Goal: Contribute content

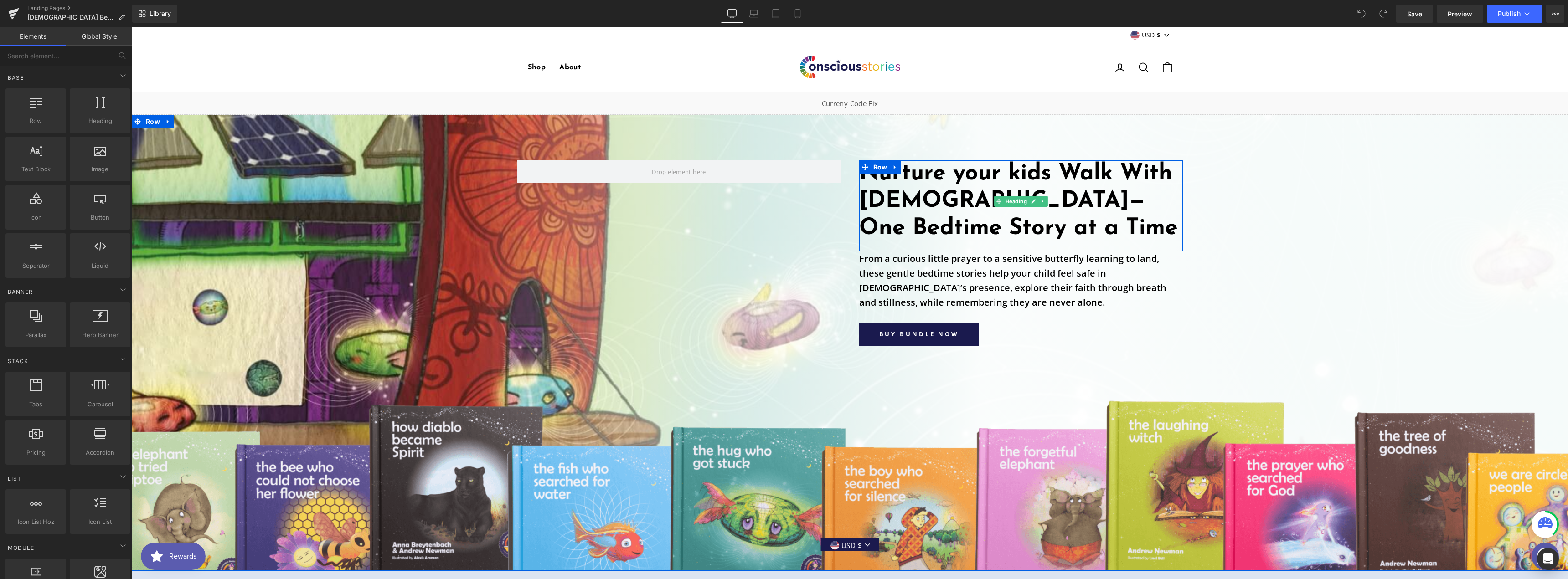
click at [940, 193] on h1 "Nurture your kids Walk With [DEMOGRAPHIC_DATA]—One Bedtime Story at a Time" at bounding box center [1021, 201] width 324 height 82
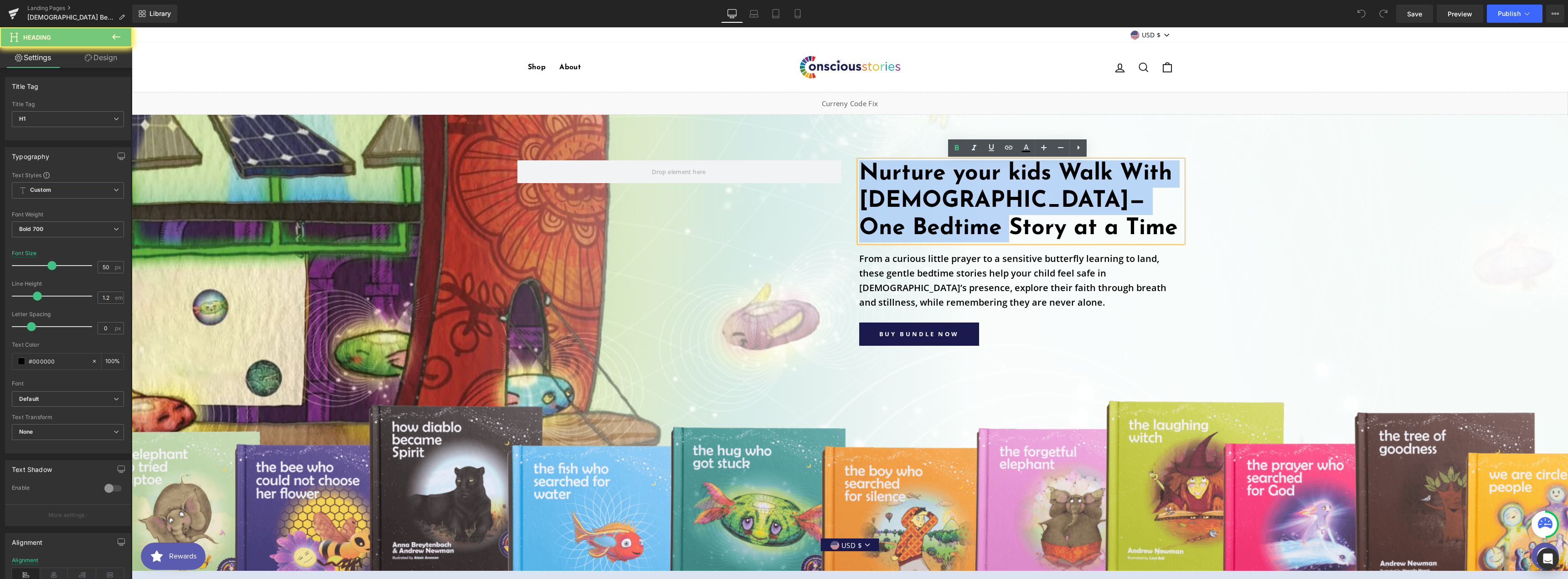
click at [940, 193] on h1 "Nurture your kids Walk With [DEMOGRAPHIC_DATA]—One Bedtime Story at a Time" at bounding box center [1021, 201] width 324 height 82
paste div
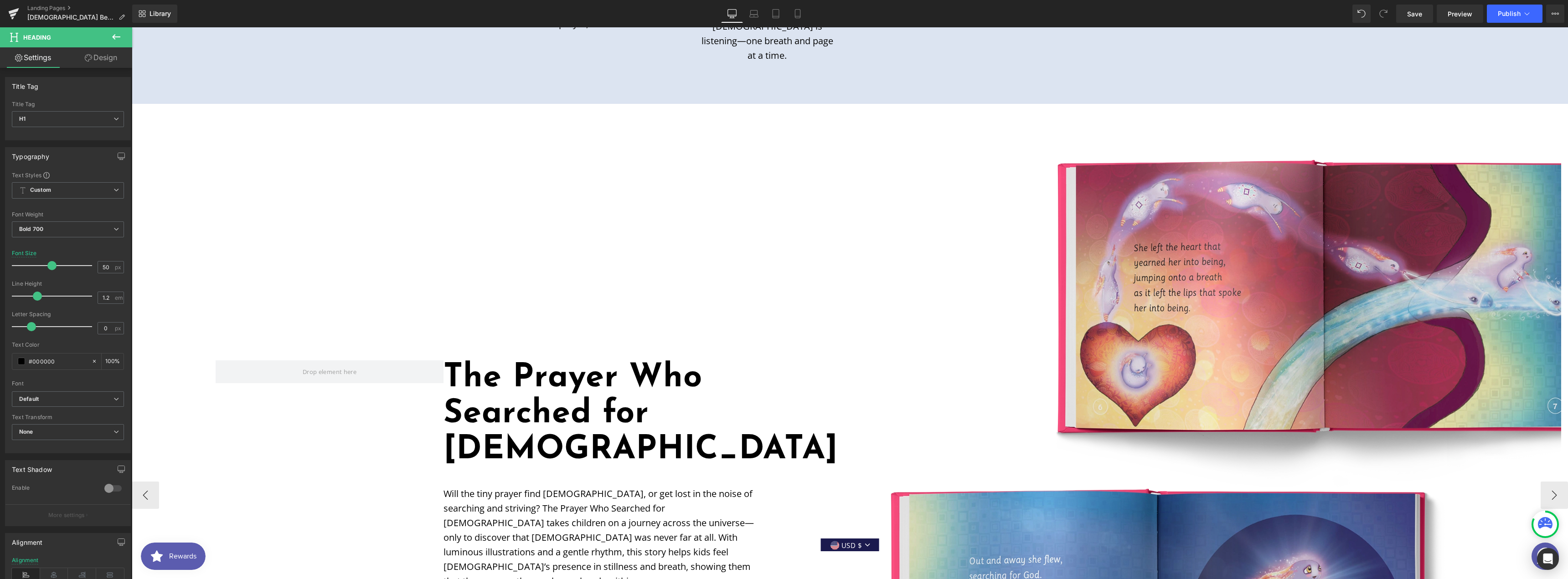
scroll to position [729, 0]
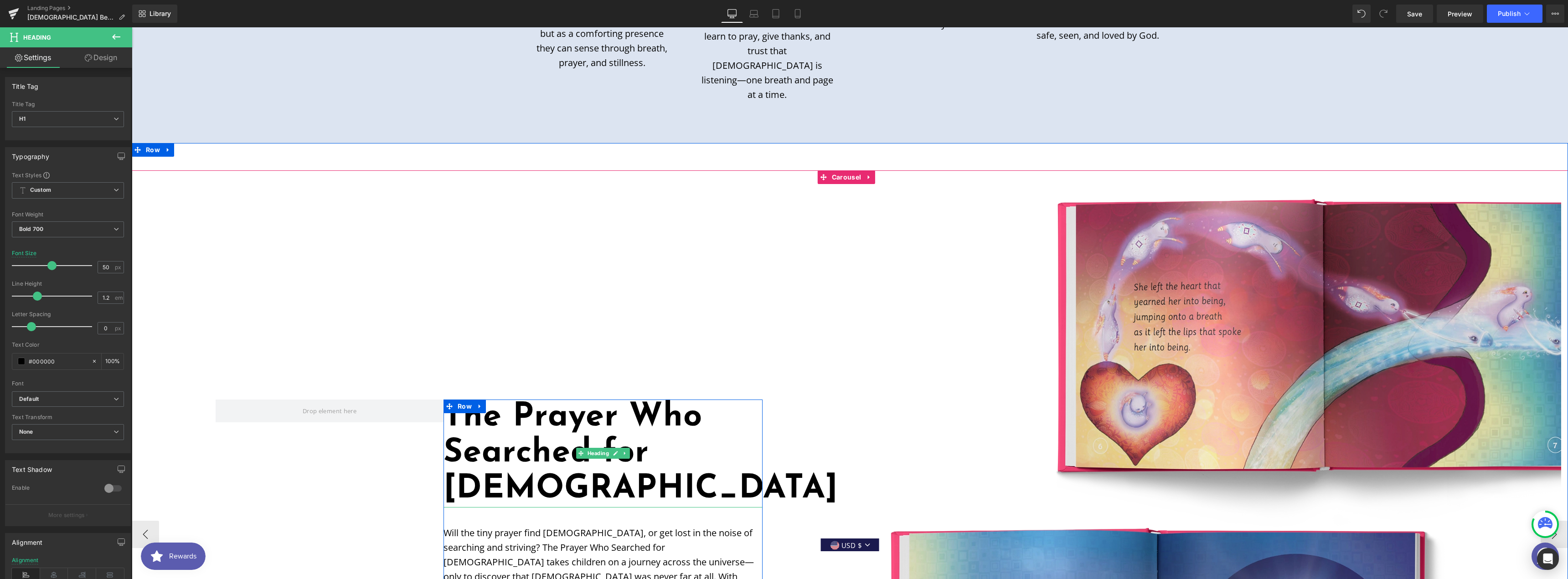
click at [480, 400] on h1 "The Prayer Who Searched for [DEMOGRAPHIC_DATA]" at bounding box center [603, 454] width 319 height 108
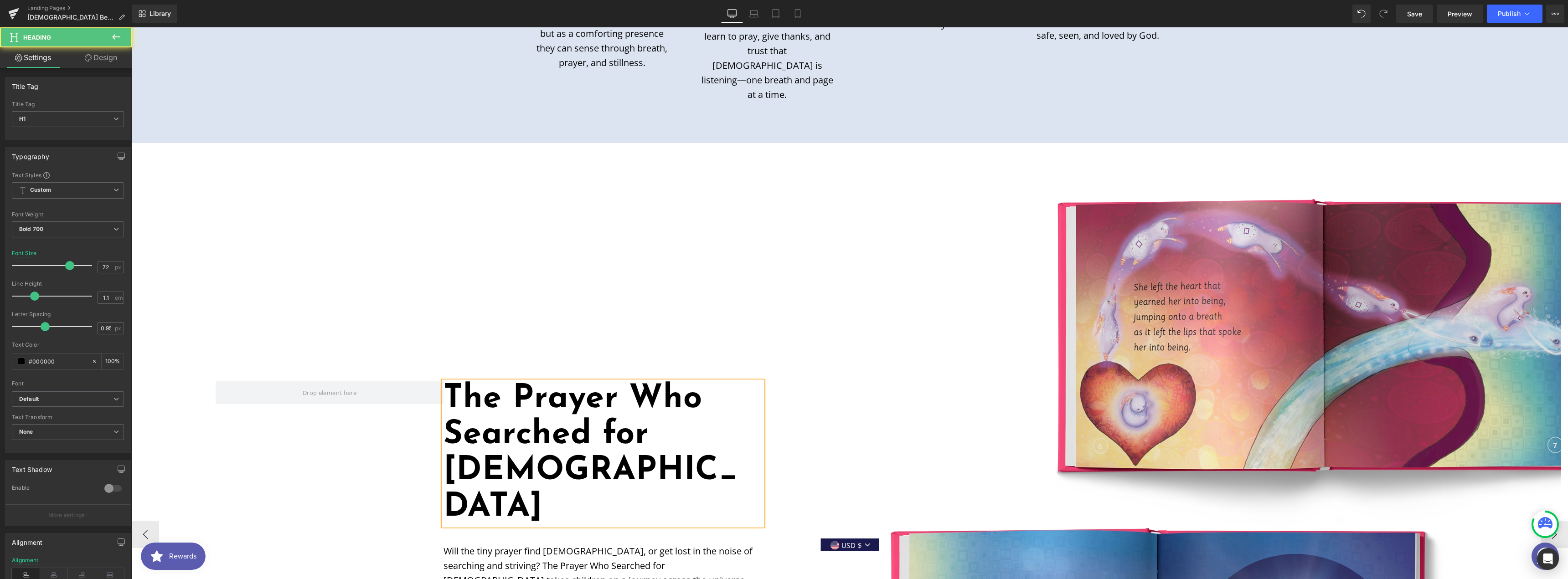
click at [466, 392] on h1 "The Prayer Who Searched for [DEMOGRAPHIC_DATA]" at bounding box center [603, 453] width 319 height 144
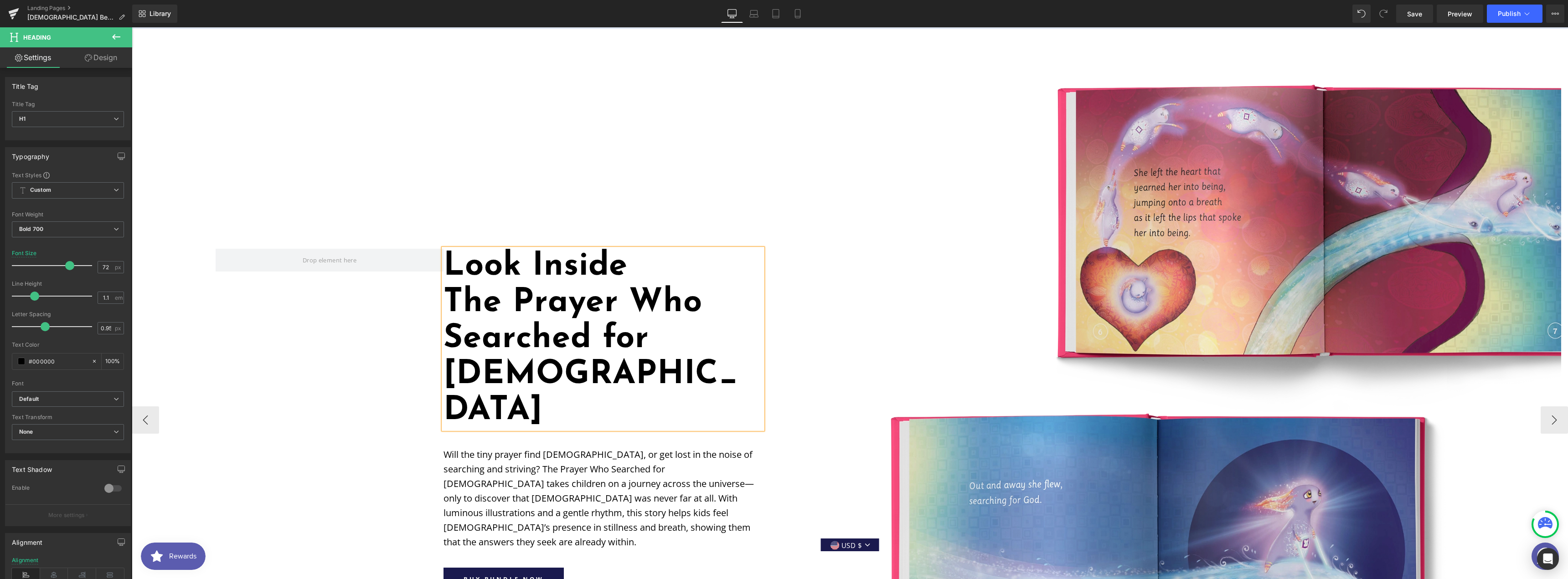
scroll to position [833, 0]
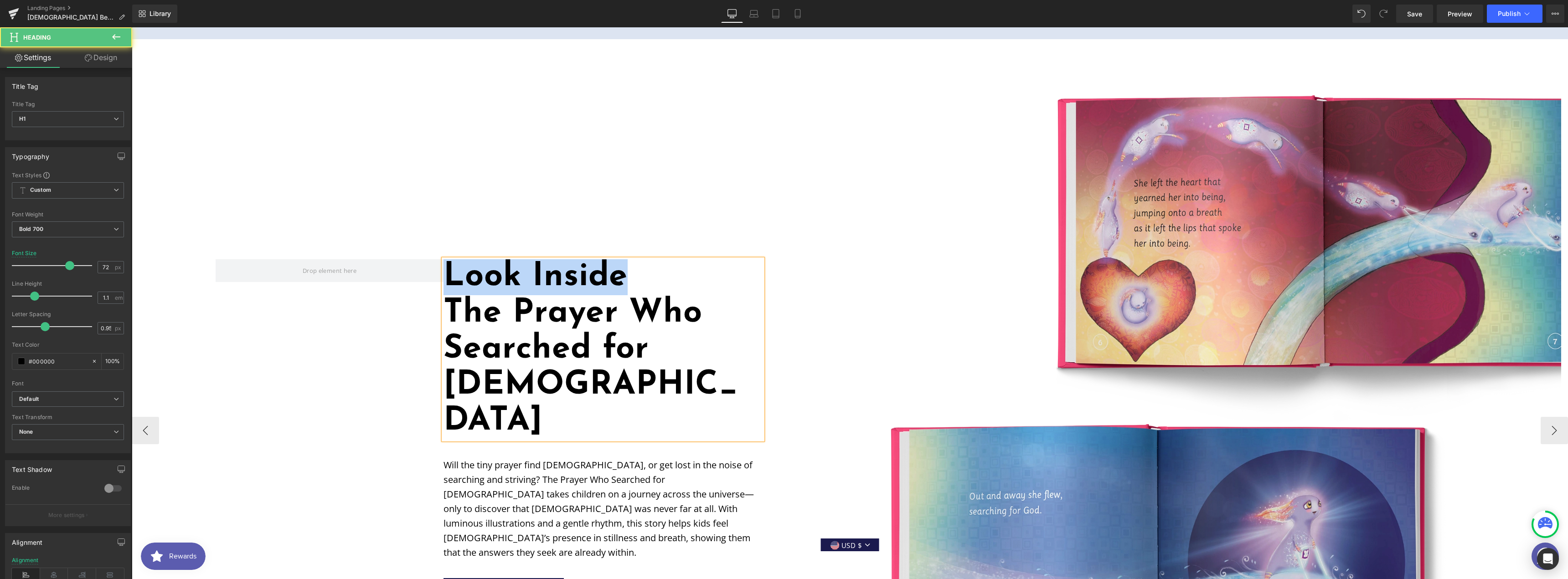
drag, startPoint x: 620, startPoint y: 260, endPoint x: 450, endPoint y: 268, distance: 170.2
click at [450, 268] on h1 "Look Inside" at bounding box center [603, 277] width 319 height 36
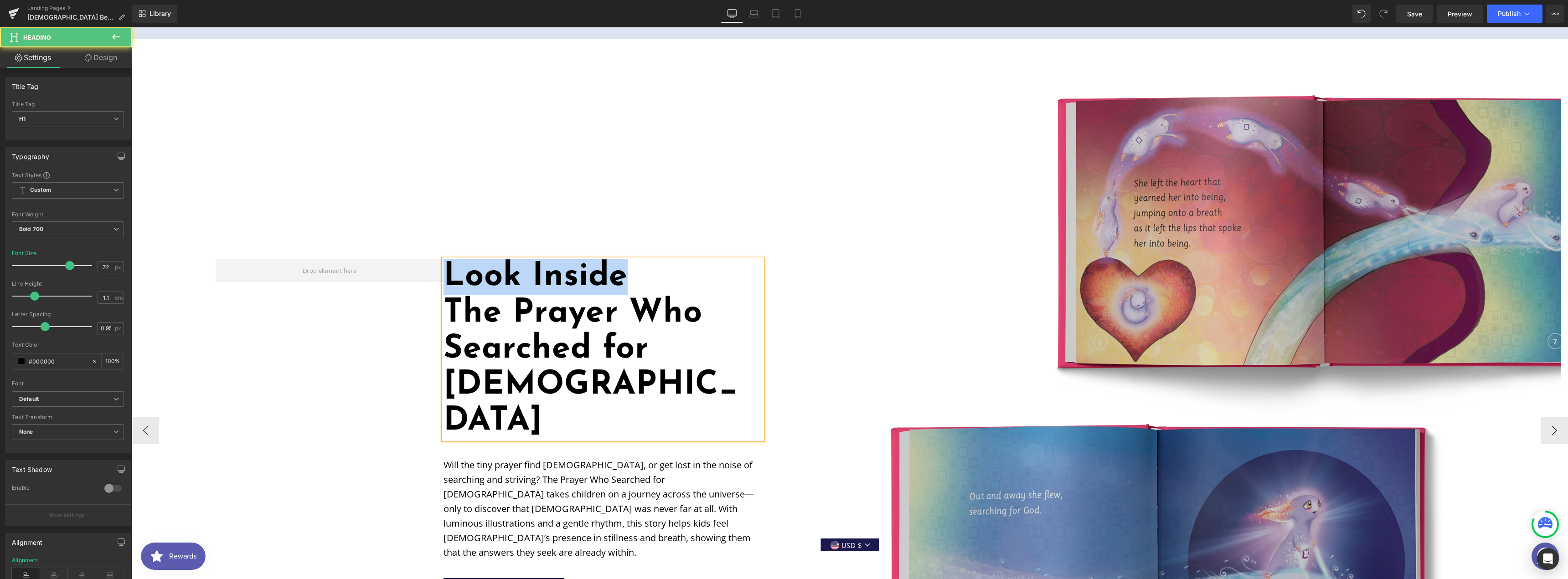
copy h1 "Look Inside"
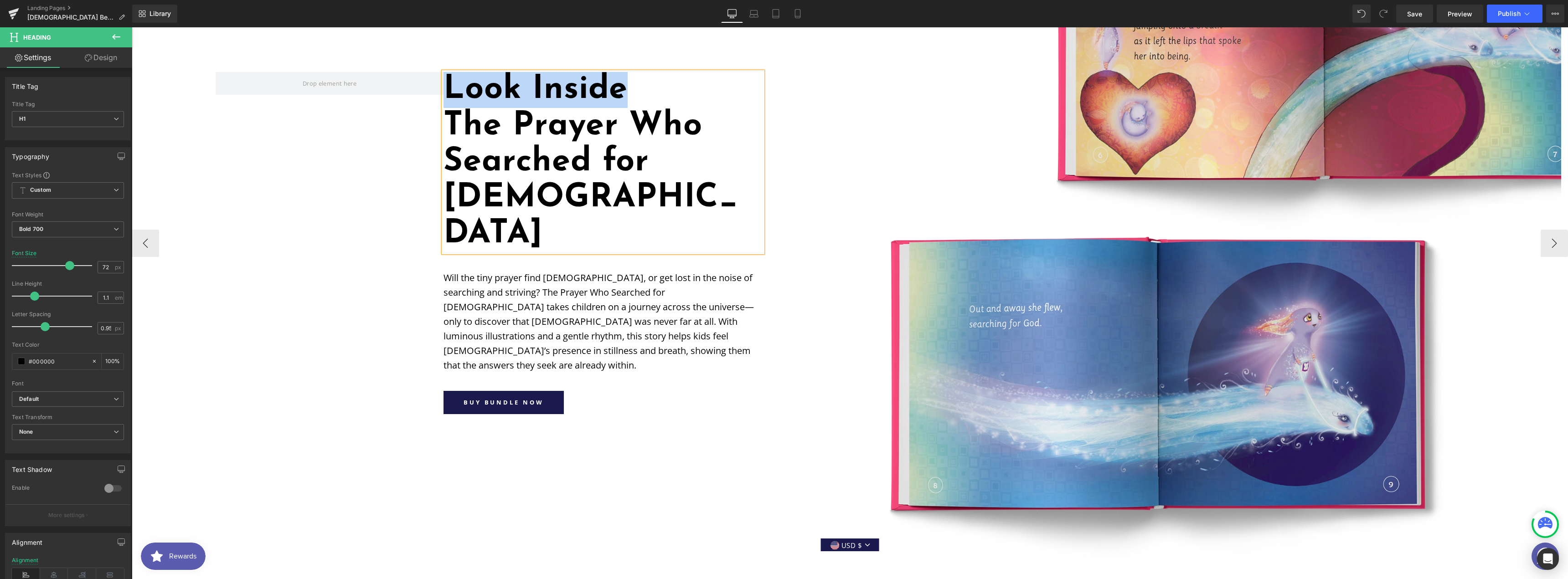
scroll to position [1075, 0]
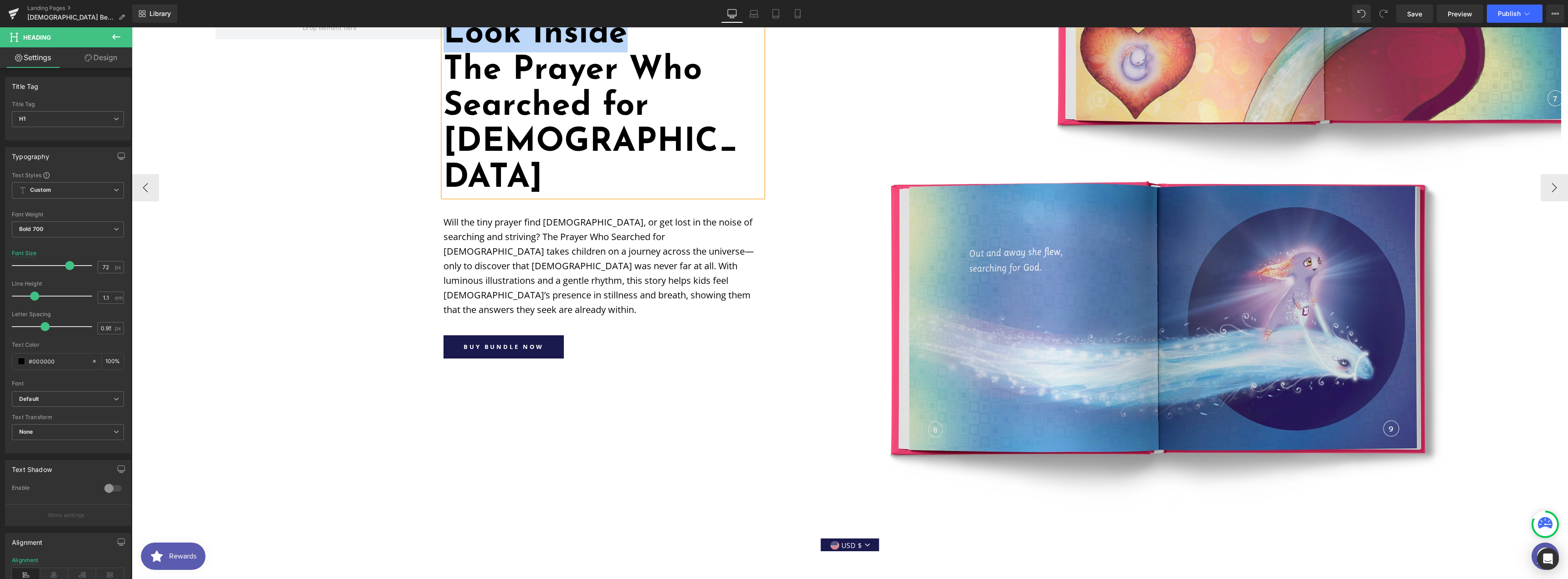
click at [842, 541] on button at bounding box center [845, 545] width 11 height 9
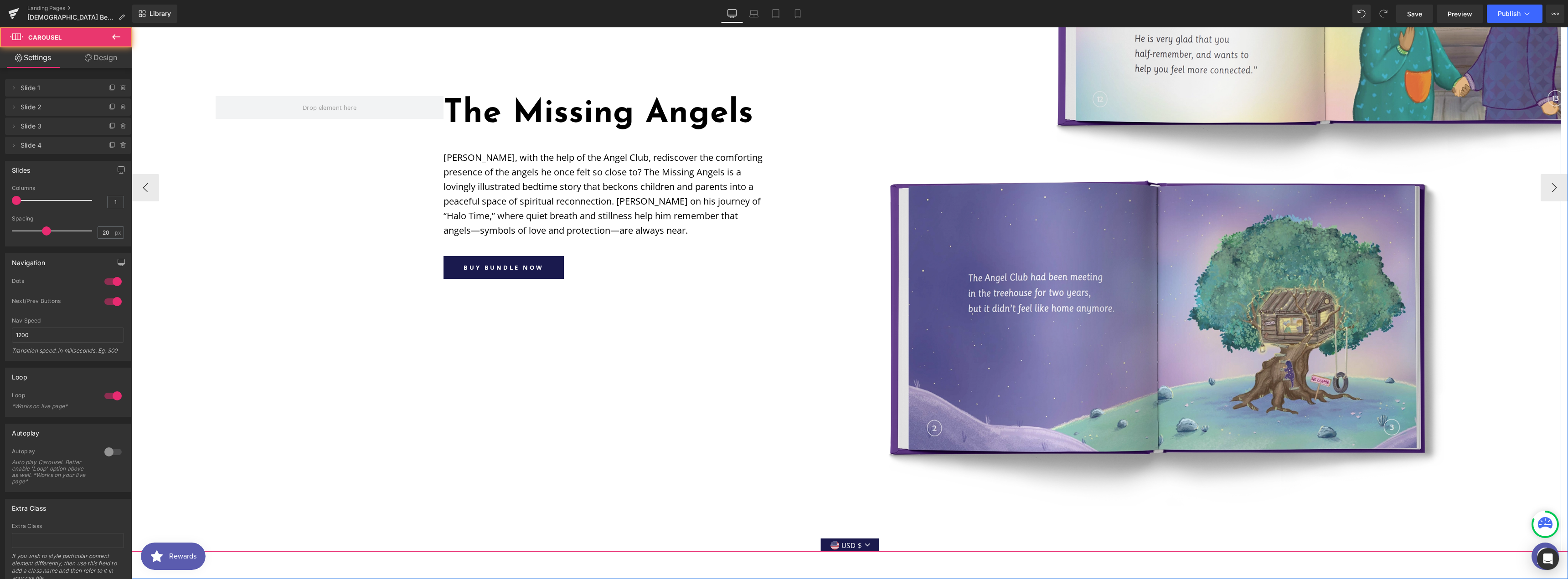
scroll to position [833, 0]
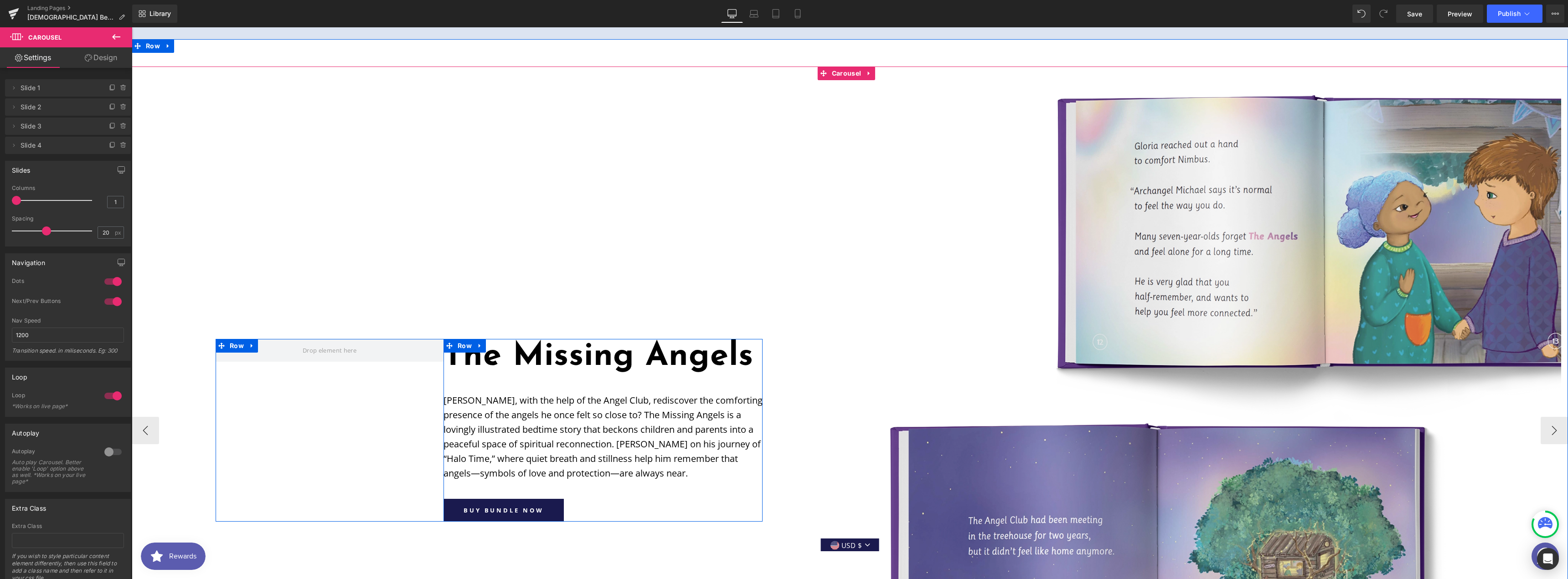
click at [478, 339] on link at bounding box center [480, 345] width 12 height 13
click at [479, 339] on h1 "The Missing Angels" at bounding box center [603, 356] width 319 height 36
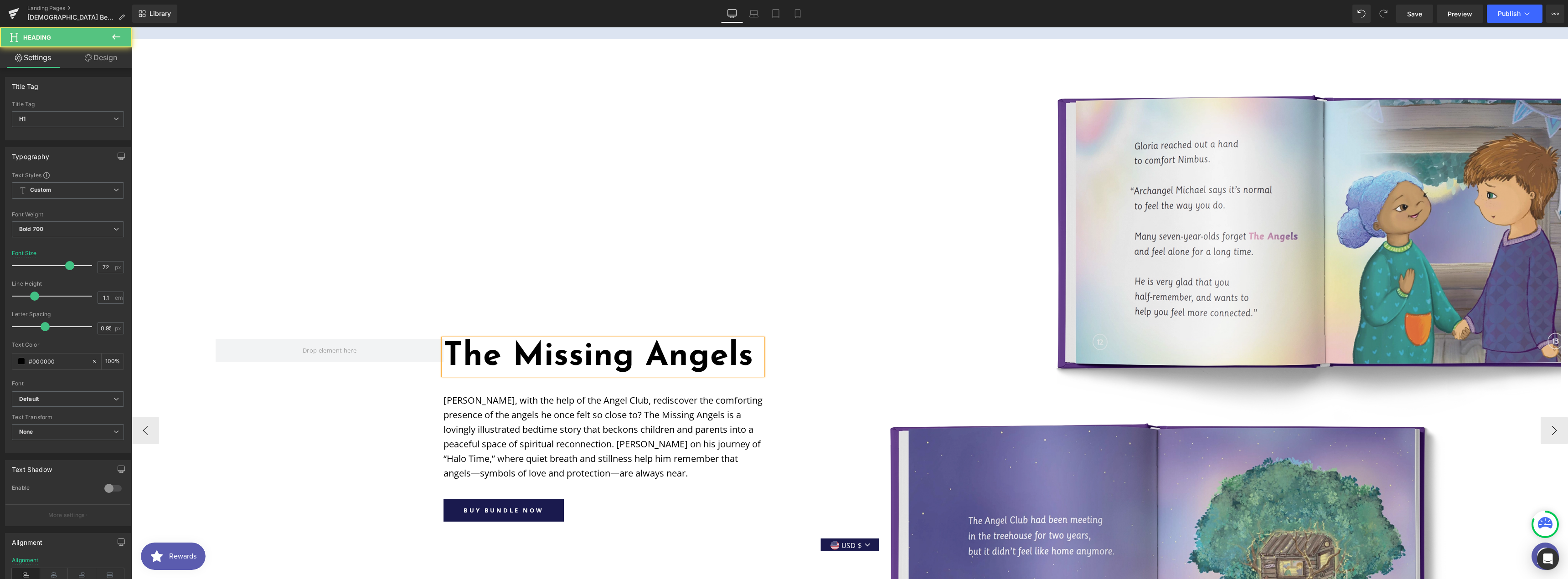
click at [449, 339] on h1 "The Missing Angels" at bounding box center [603, 356] width 319 height 36
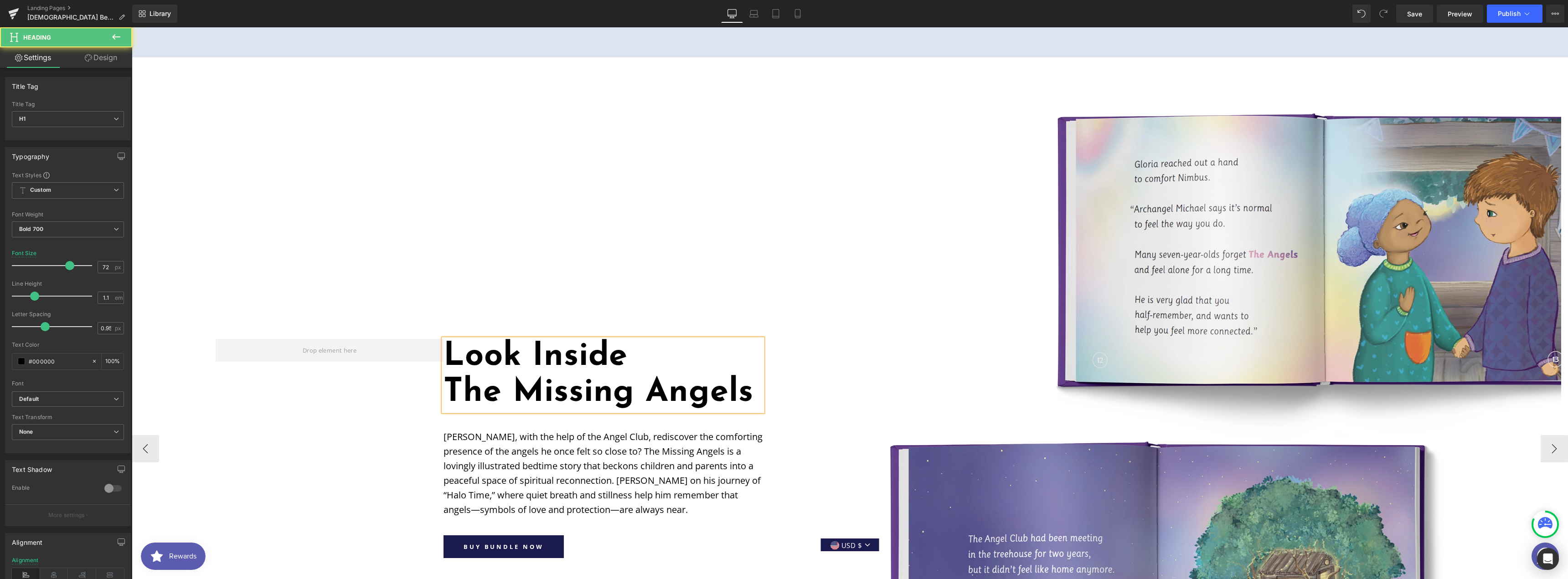
click at [449, 339] on h1 "Look Inside The Missing Angels" at bounding box center [603, 375] width 319 height 72
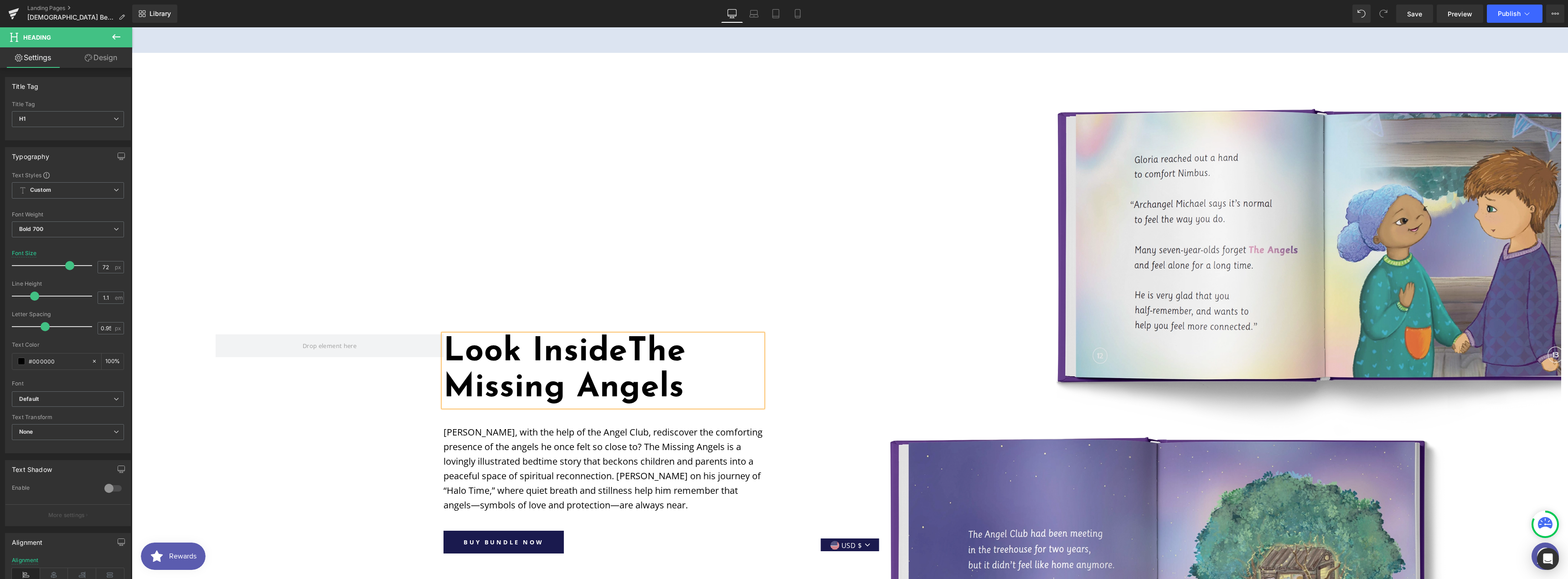
scroll to position [1300, 0]
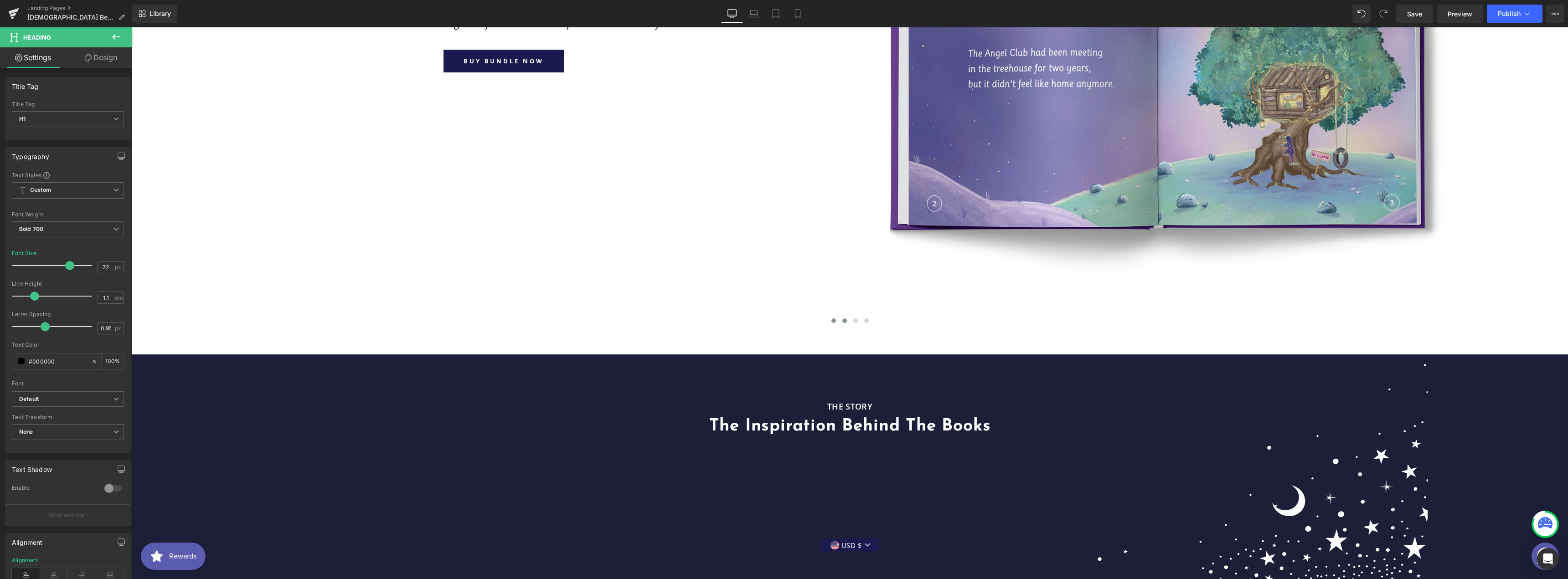
click at [832, 318] on span at bounding box center [833, 320] width 4 height 4
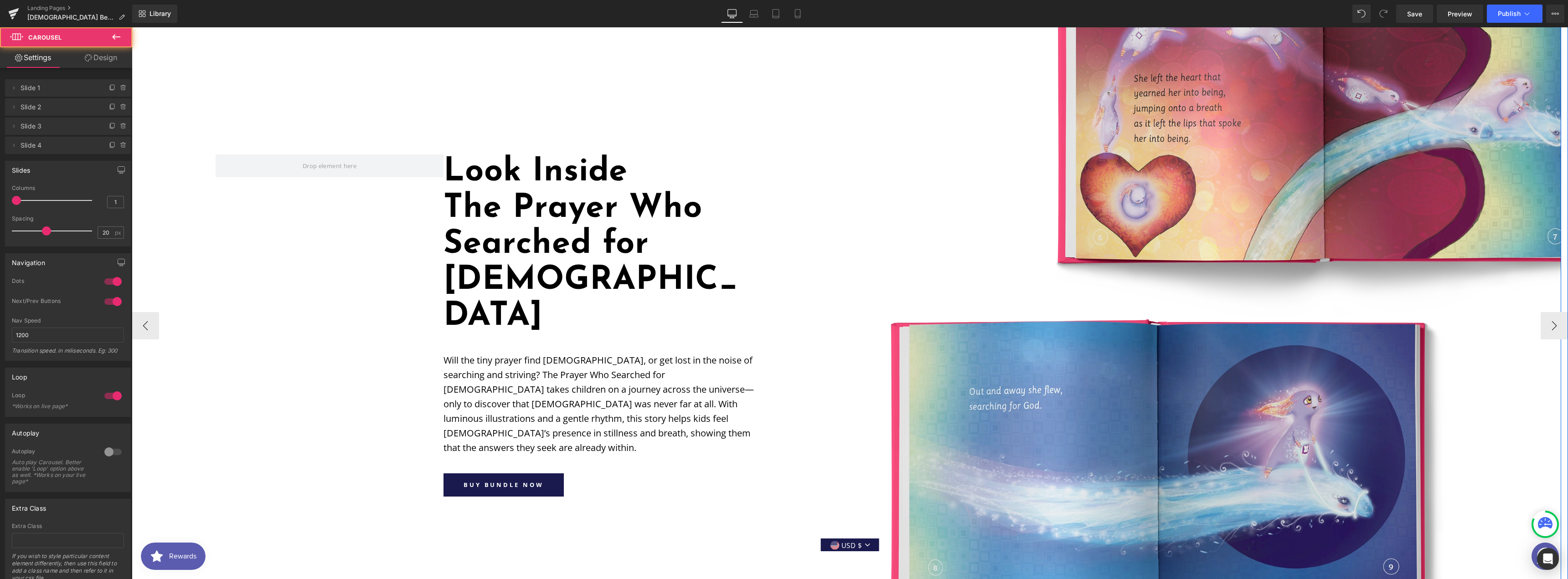
scroll to position [935, 0]
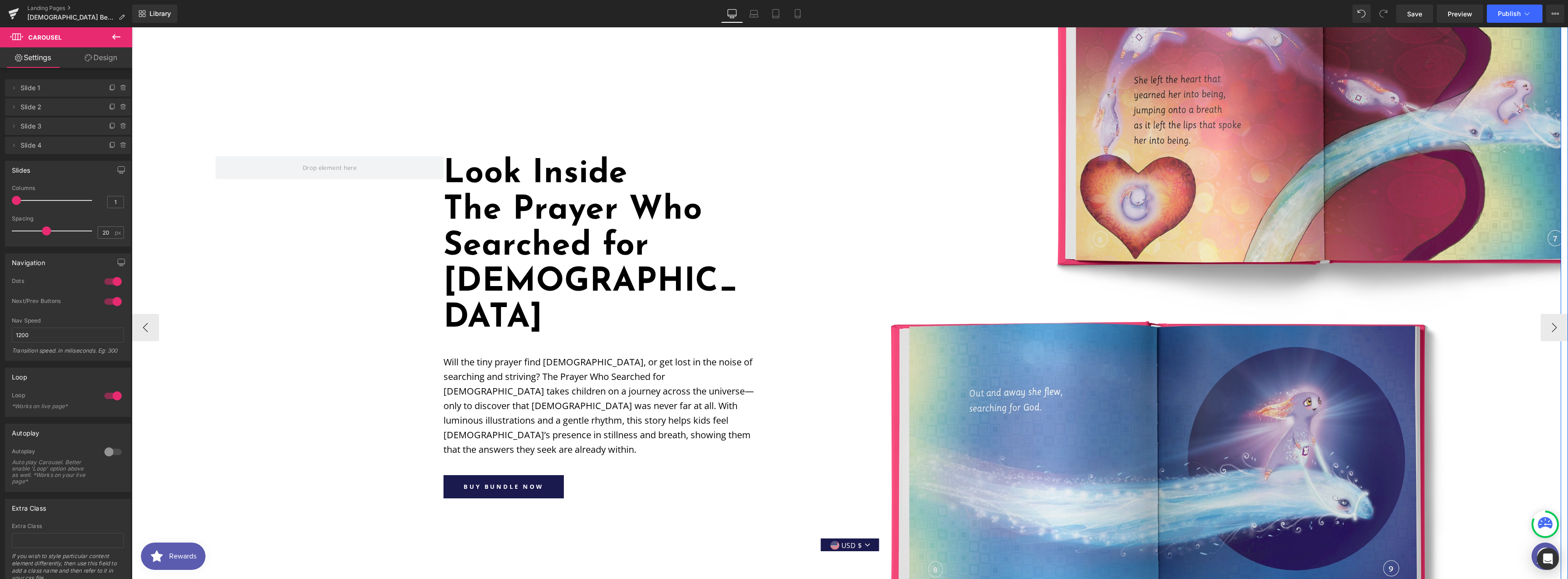
click at [491, 193] on h1 "The Prayer Who Searched for [DEMOGRAPHIC_DATA]" at bounding box center [603, 265] width 319 height 144
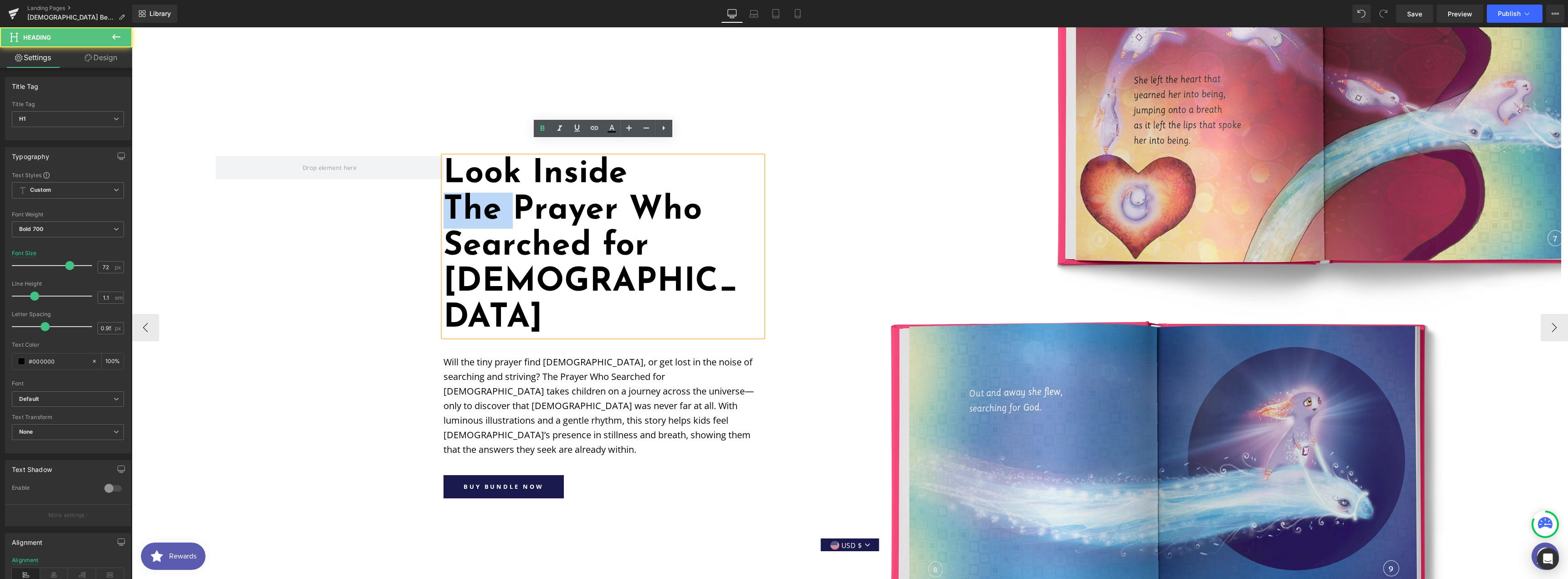
click at [491, 193] on h1 "The Prayer Who Searched for [DEMOGRAPHIC_DATA]" at bounding box center [603, 265] width 319 height 144
click at [464, 193] on h1 "The Prayer Who Searched for [DEMOGRAPHIC_DATA]" at bounding box center [603, 265] width 319 height 144
drag, startPoint x: 442, startPoint y: 184, endPoint x: 447, endPoint y: 190, distance: 7.8
click at [444, 184] on div "Look Inside The Prayer Who Searched for [DEMOGRAPHIC_DATA]" at bounding box center [603, 246] width 319 height 181
click at [449, 193] on h1 "The Prayer Who Searched for [DEMOGRAPHIC_DATA]" at bounding box center [603, 265] width 319 height 144
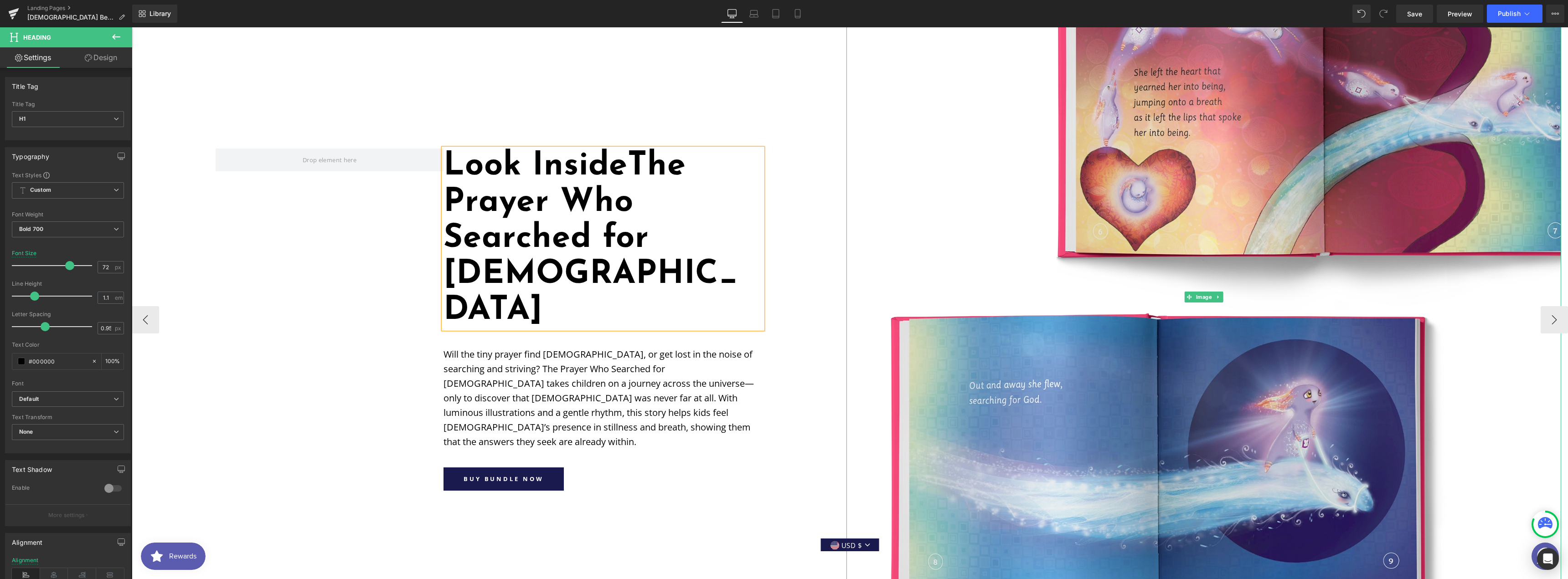
scroll to position [1179, 0]
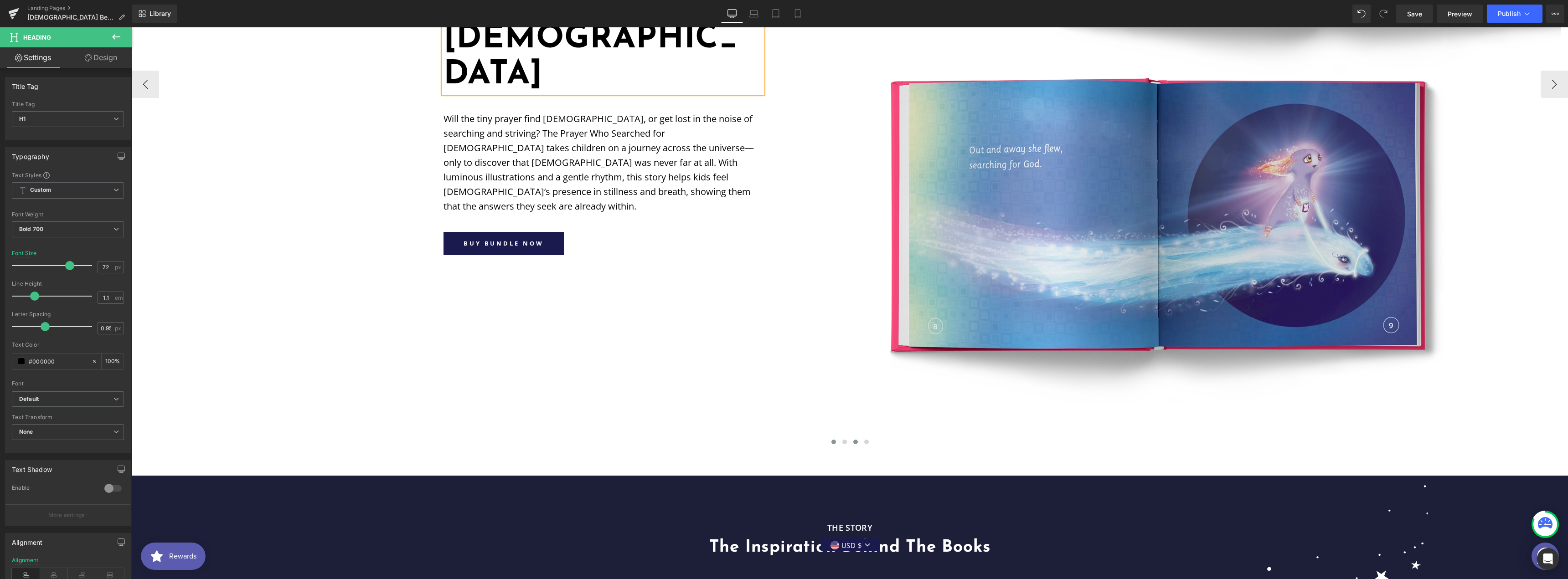
click at [854, 437] on button at bounding box center [856, 442] width 11 height 9
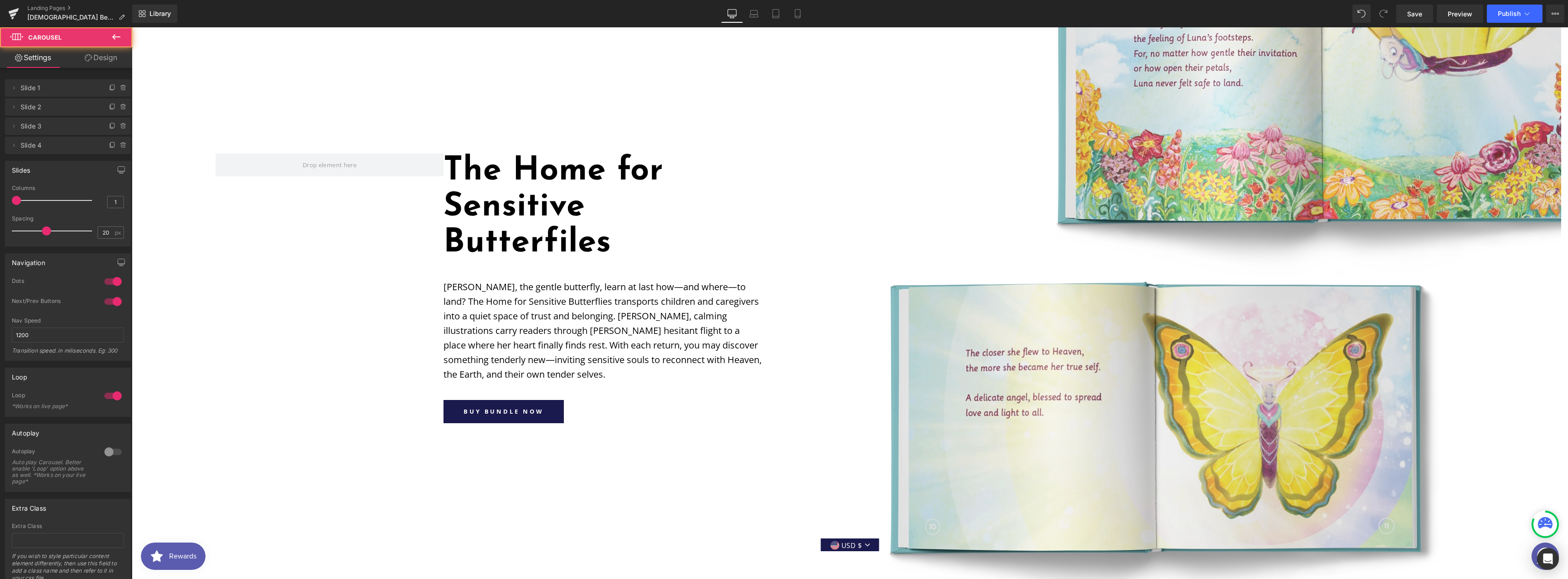
scroll to position [814, 0]
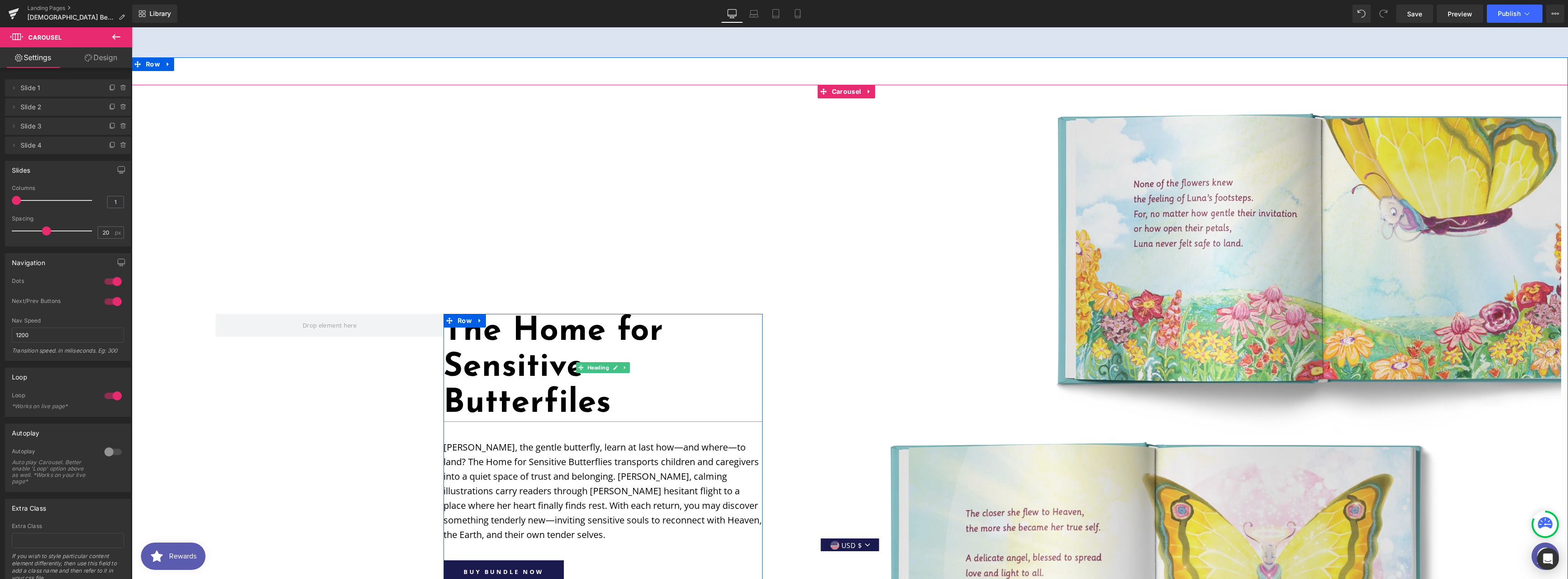
click at [488, 314] on h1 "The Home for Sensitive Butterfiles" at bounding box center [603, 368] width 319 height 108
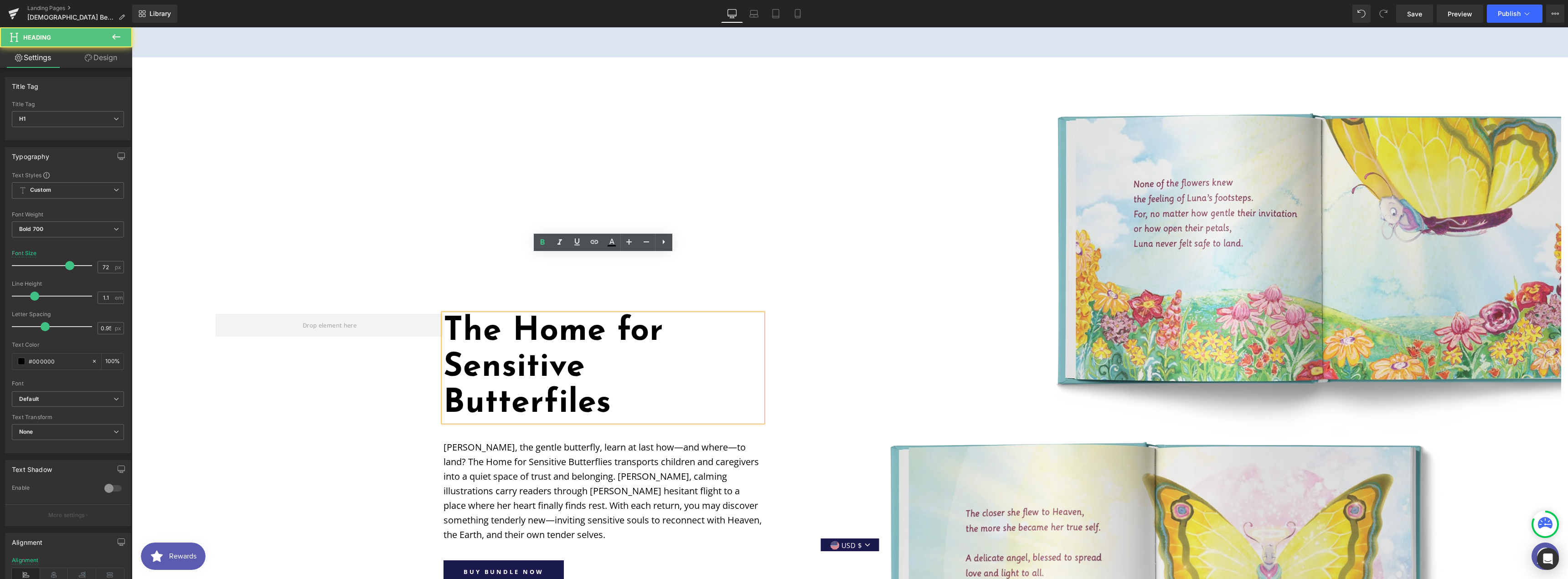
click at [488, 314] on h1 "The Home for Sensitive Butterfiles" at bounding box center [603, 368] width 319 height 108
click at [456, 314] on h1 "The Home for Sensitive Butterfiles" at bounding box center [603, 368] width 319 height 108
click at [451, 314] on h1 "The Home for Sensitive Butterfiles" at bounding box center [603, 368] width 319 height 108
paste div
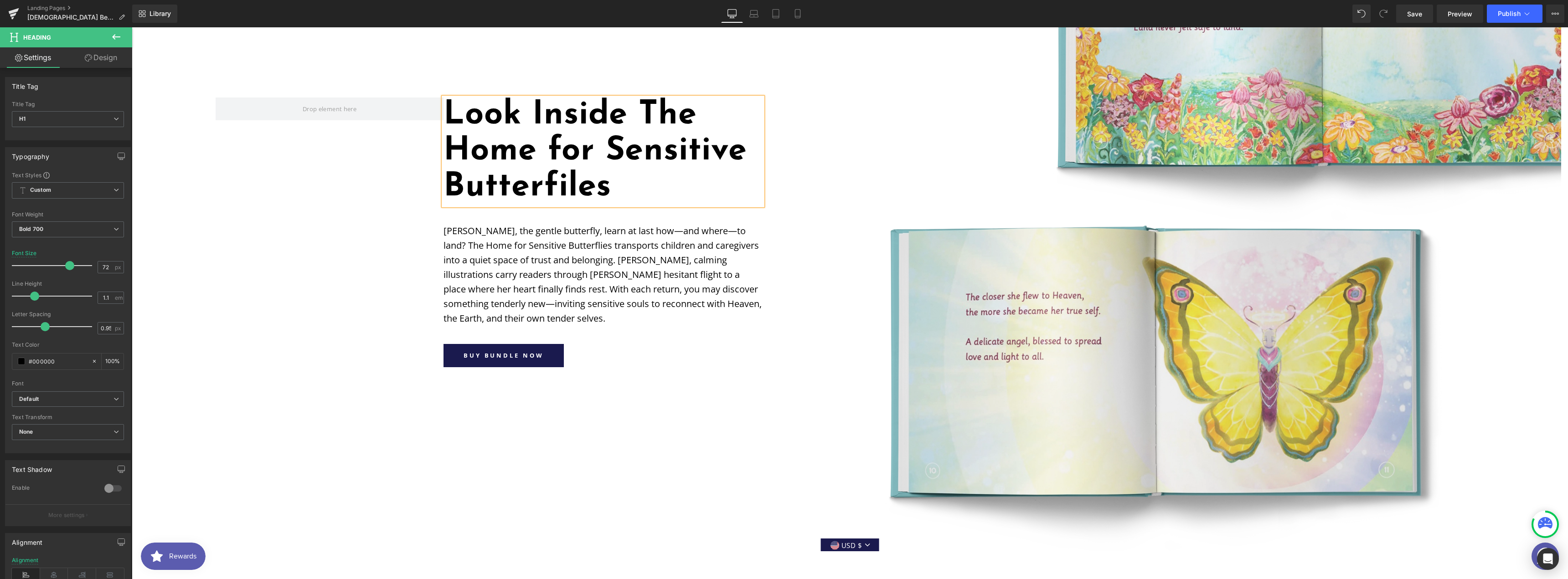
scroll to position [1300, 0]
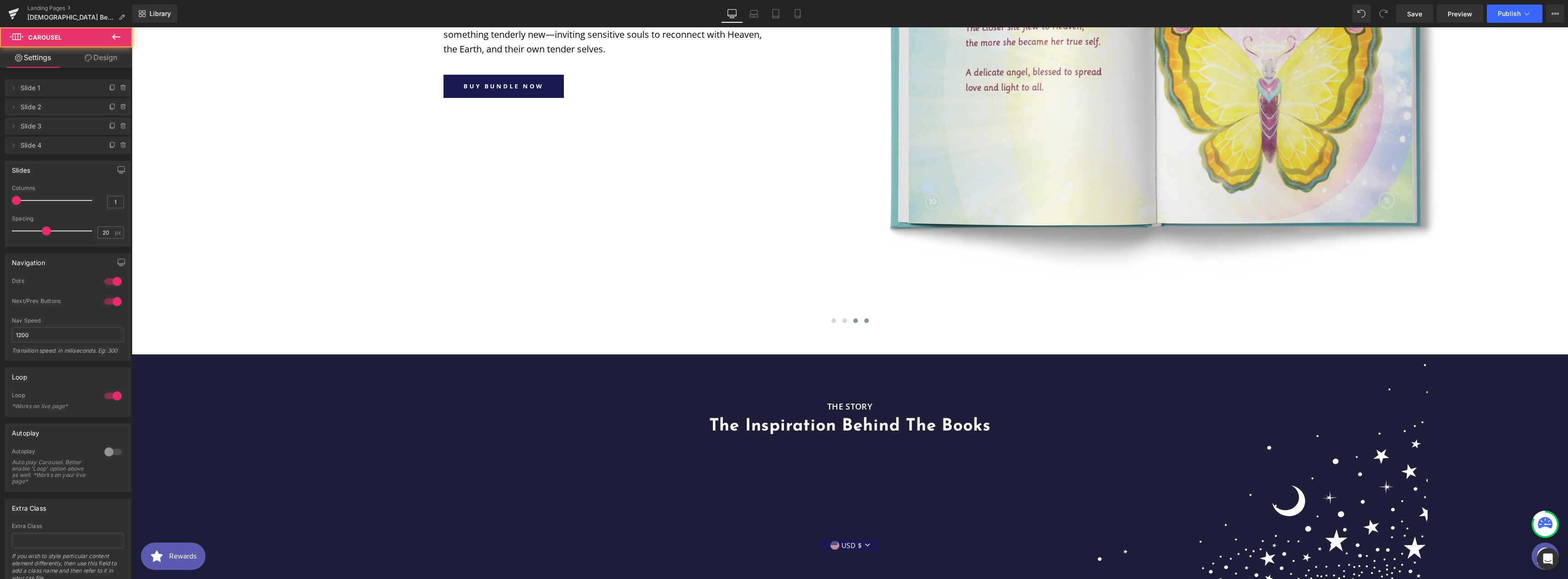
click at [864, 318] on span at bounding box center [866, 320] width 4 height 4
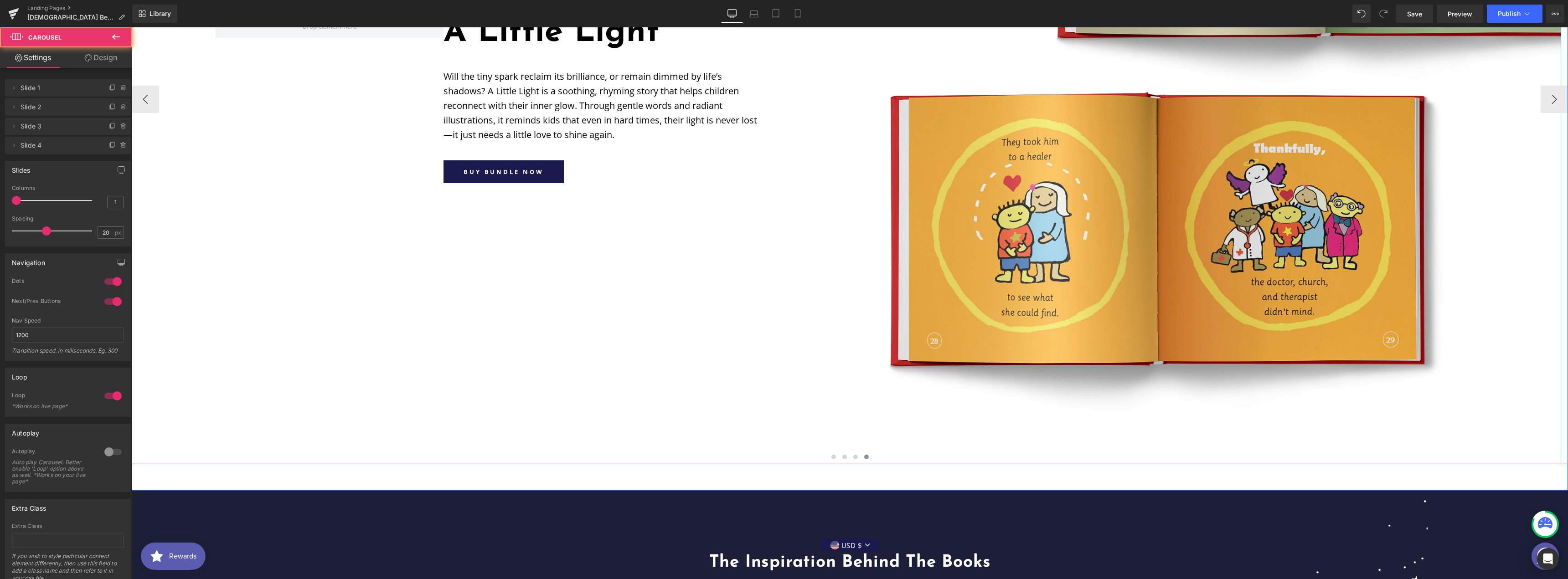
scroll to position [935, 0]
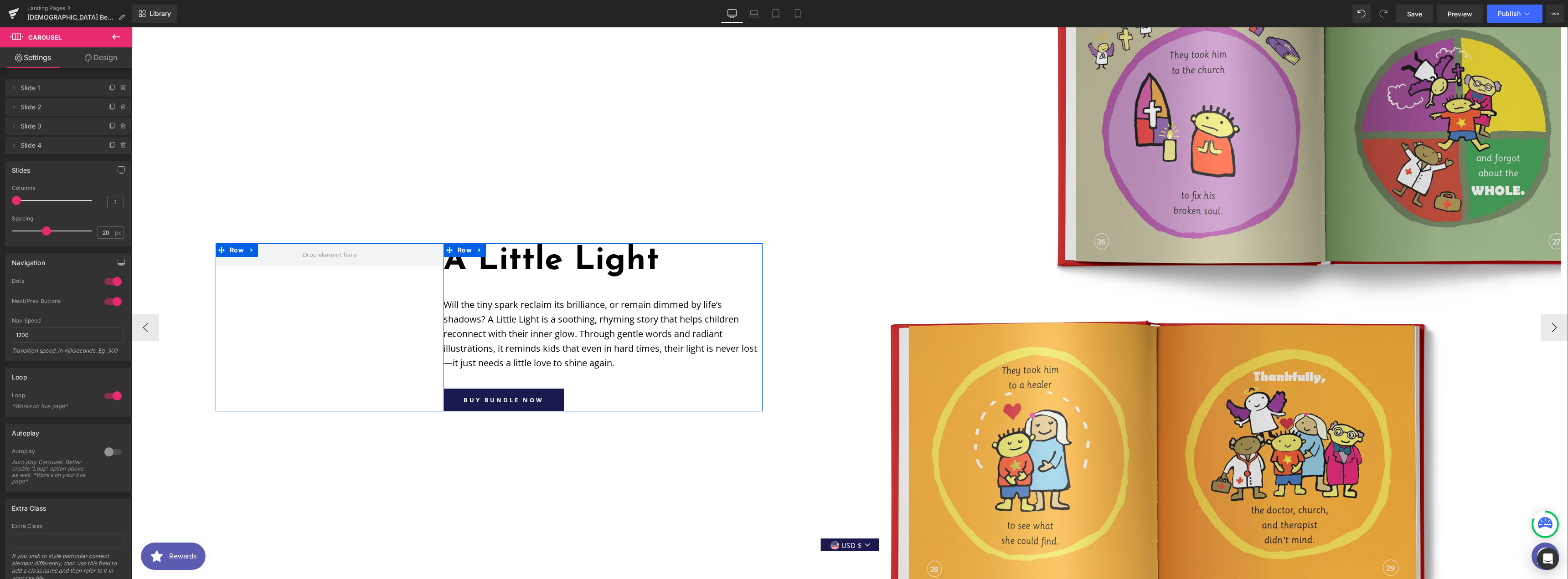
click at [517, 243] on h1 "A Little Light" at bounding box center [603, 261] width 319 height 36
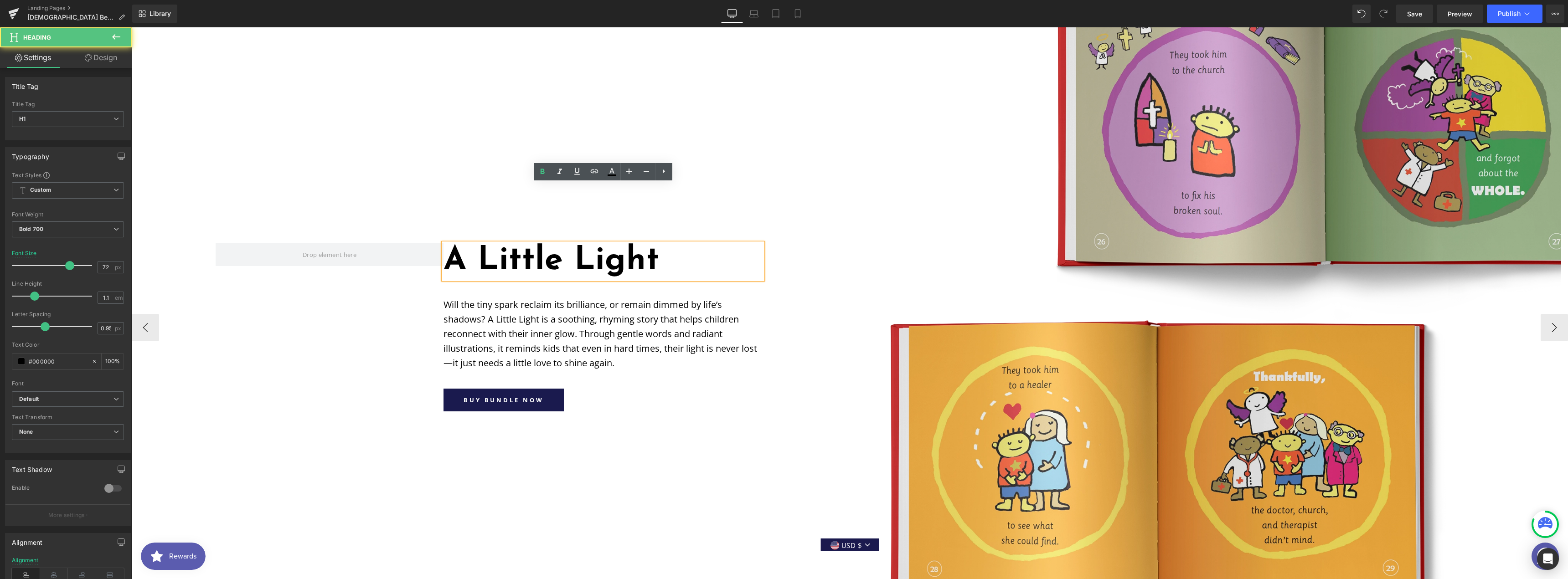
click at [468, 243] on h1 "A Little Light" at bounding box center [603, 261] width 319 height 36
click at [455, 243] on h1 "A Little Light" at bounding box center [603, 261] width 319 height 36
paste div
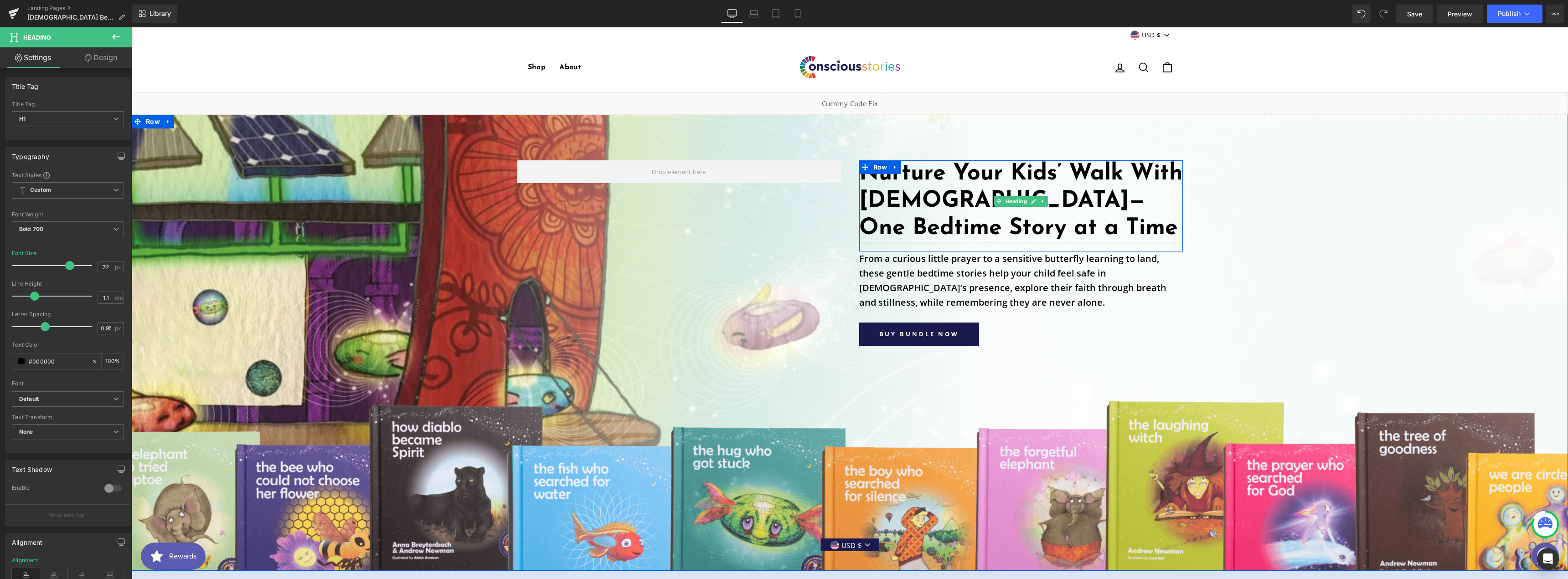
scroll to position [122, 0]
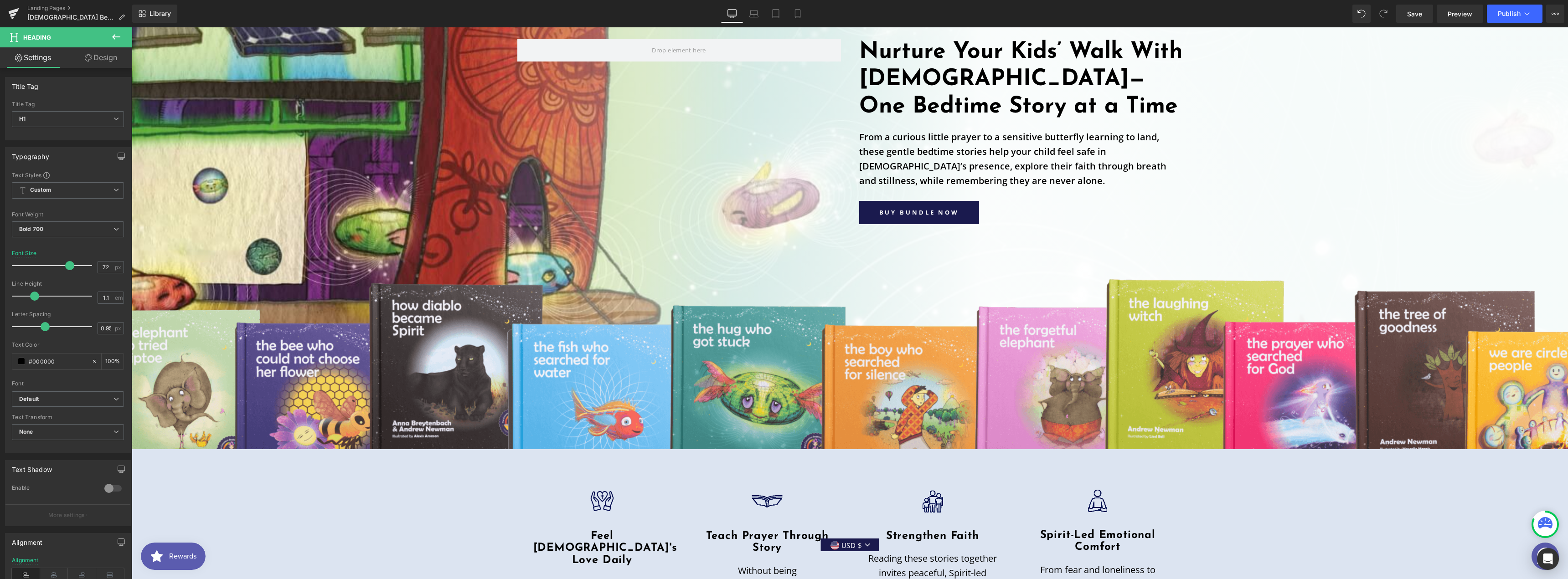
click at [1416, 4] on div "Library Desktop Desktop Laptop Tablet Mobile Save Preview Publish Scheduled Vie…" at bounding box center [850, 13] width 1436 height 27
click at [1421, 8] on link "Save" at bounding box center [1415, 13] width 37 height 18
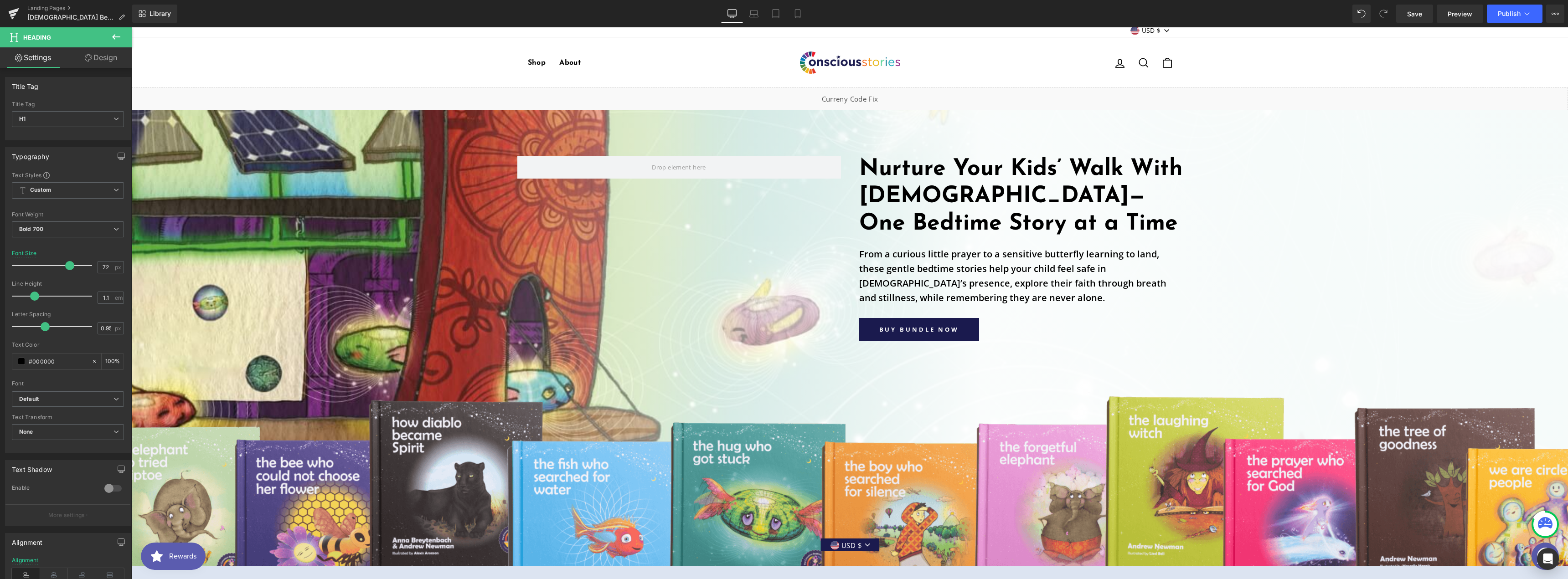
scroll to position [364, 0]
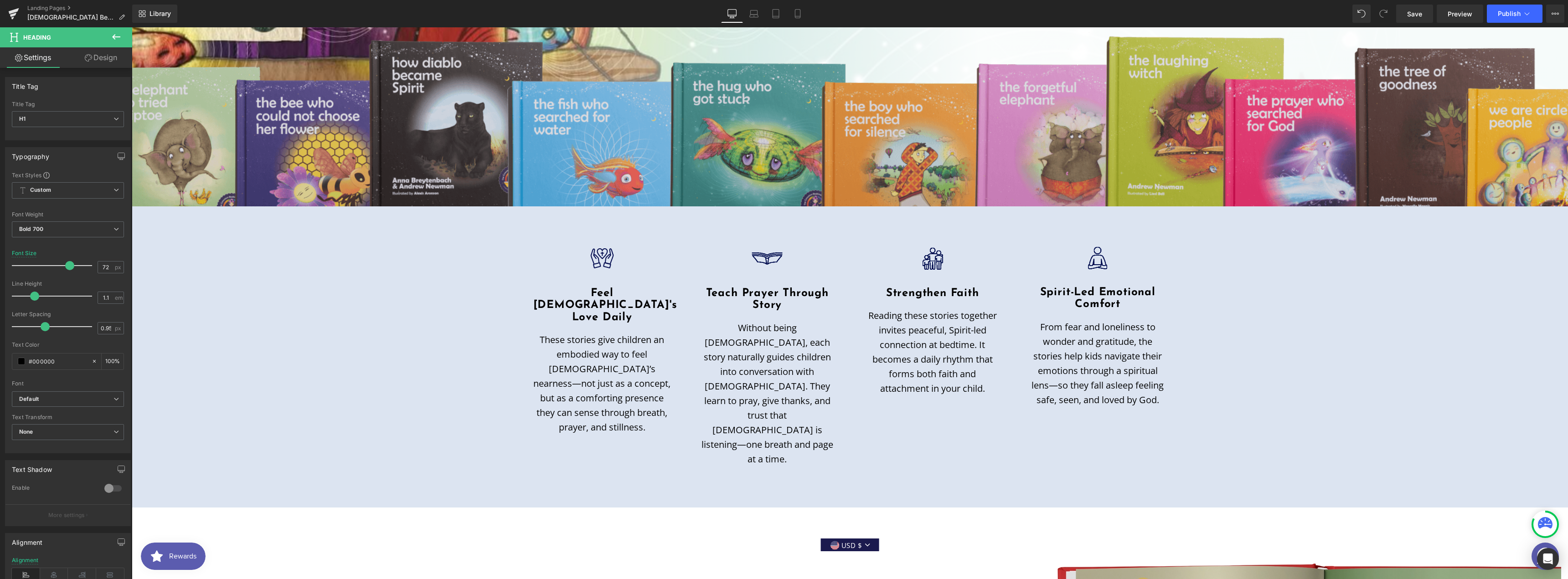
click at [686, 137] on img at bounding box center [850, 116] width 1437 height 179
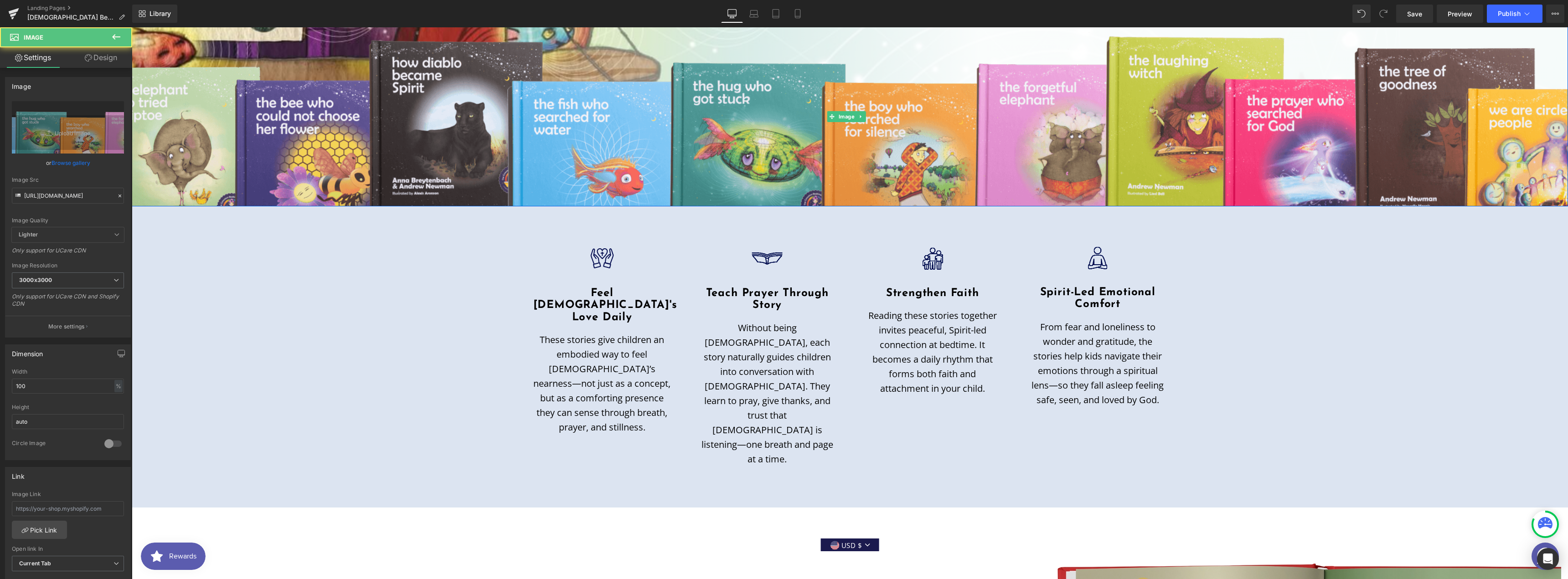
scroll to position [122, 0]
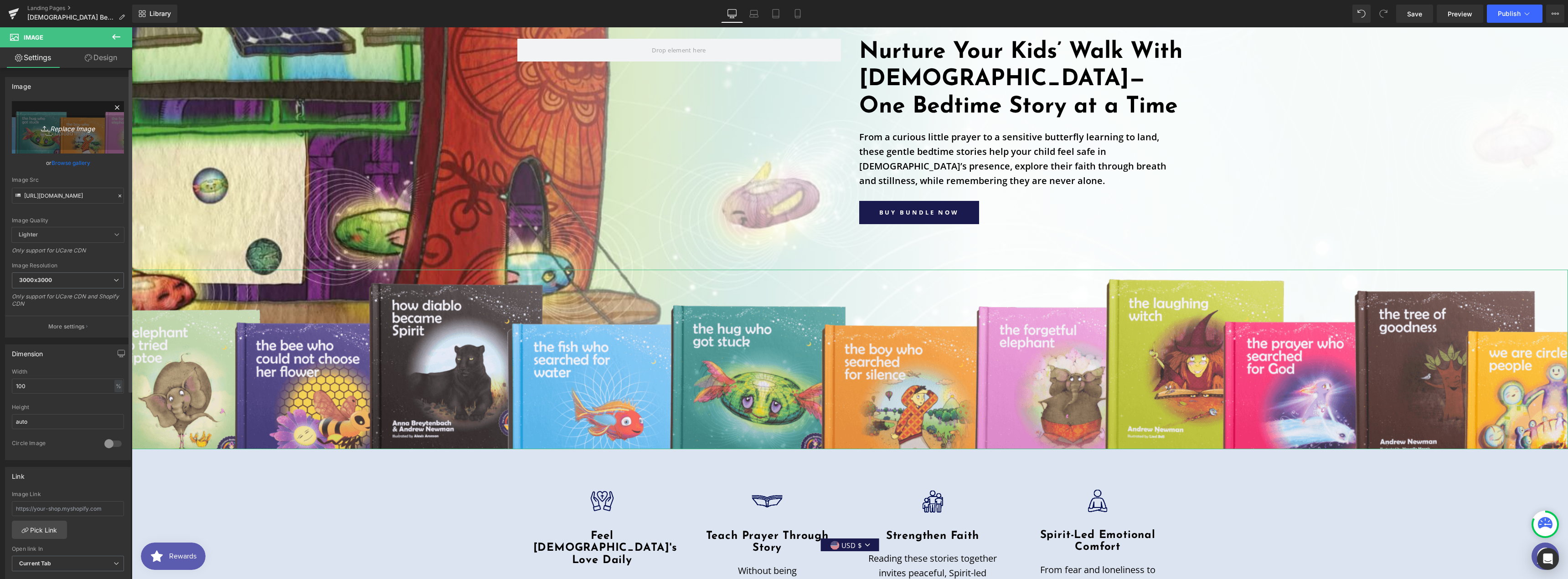
click at [73, 139] on link "Replace Image" at bounding box center [68, 127] width 112 height 52
type input "C:\fakepath\[DEMOGRAPHIC_DATA] books.webp"
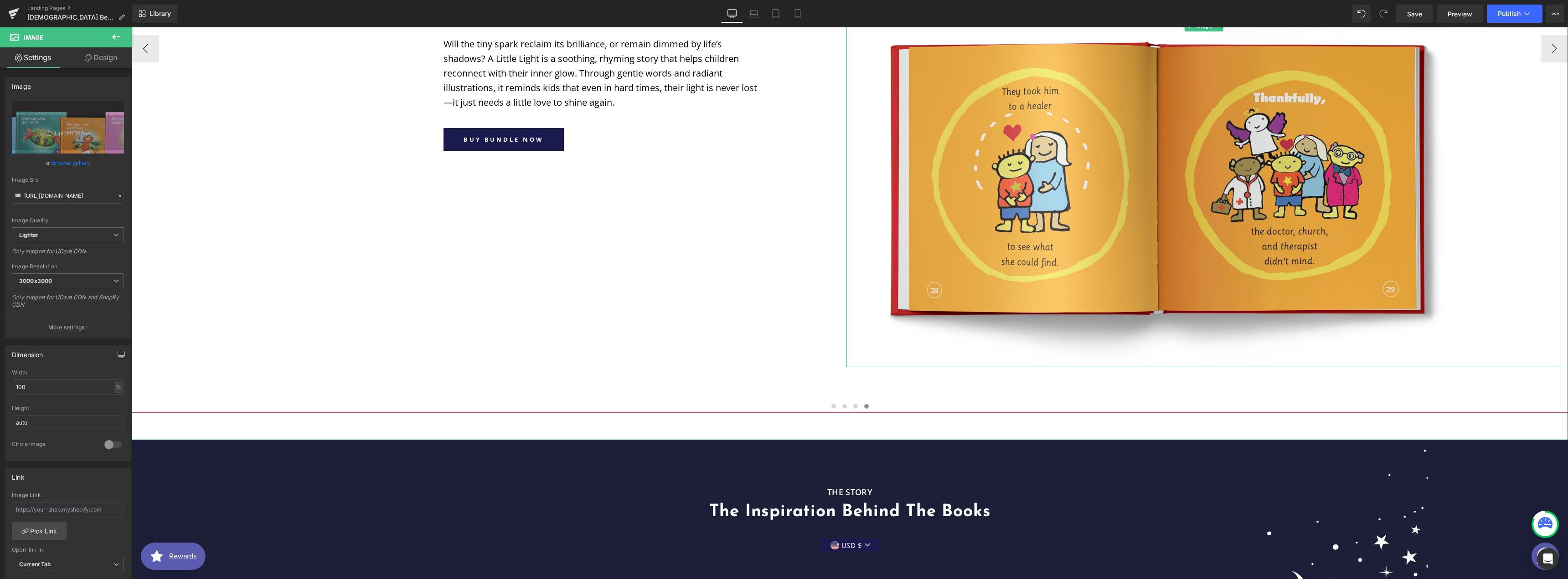
scroll to position [1215, 0]
click at [830, 401] on button at bounding box center [834, 406] width 11 height 9
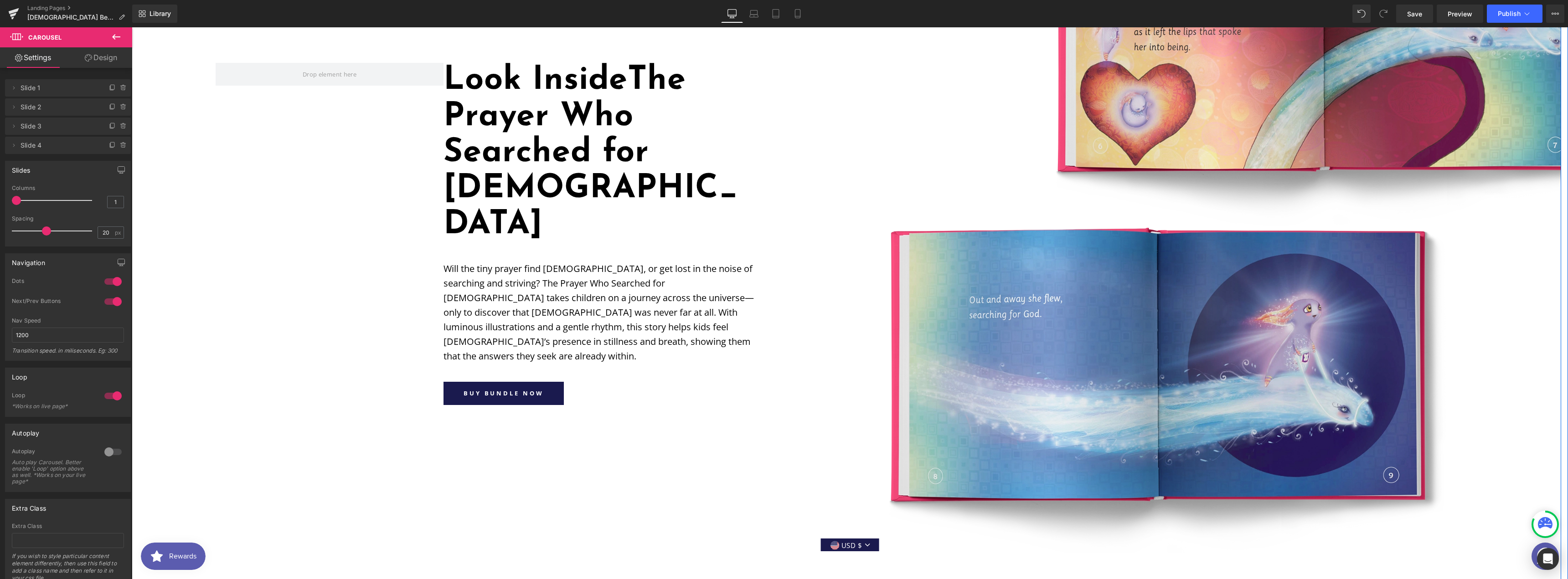
scroll to position [1093, 0]
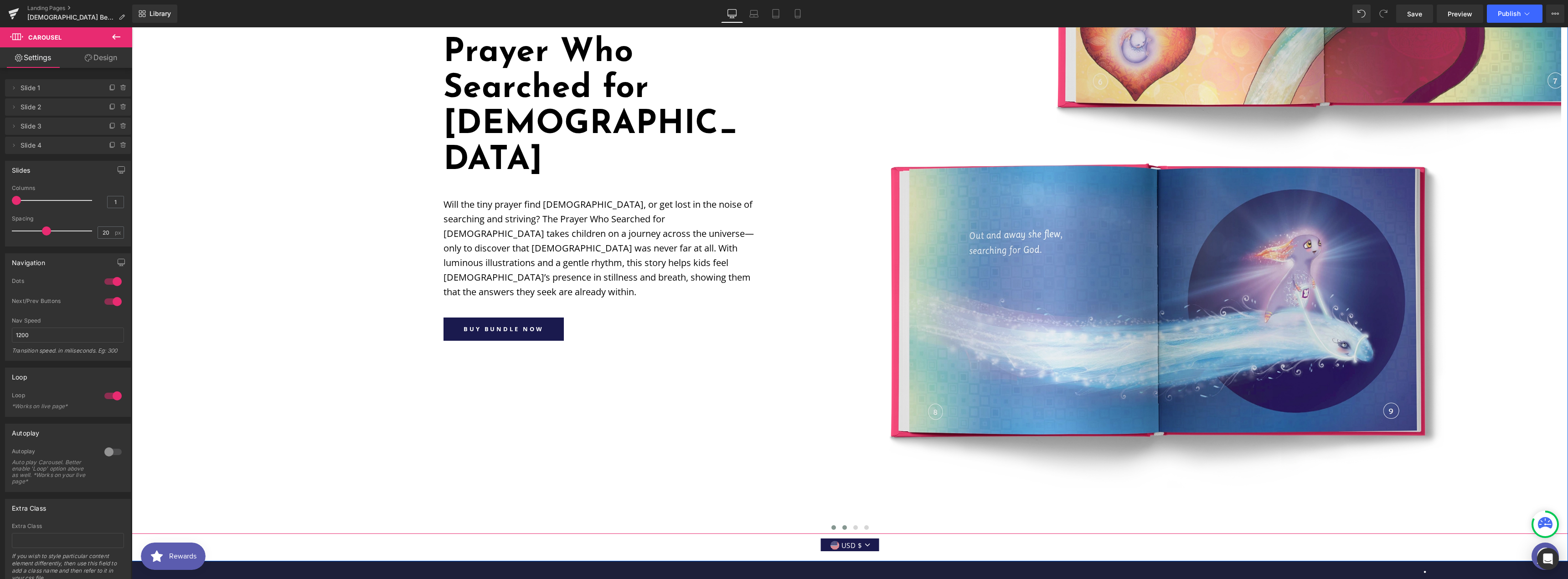
click at [843, 523] on button at bounding box center [845, 527] width 11 height 9
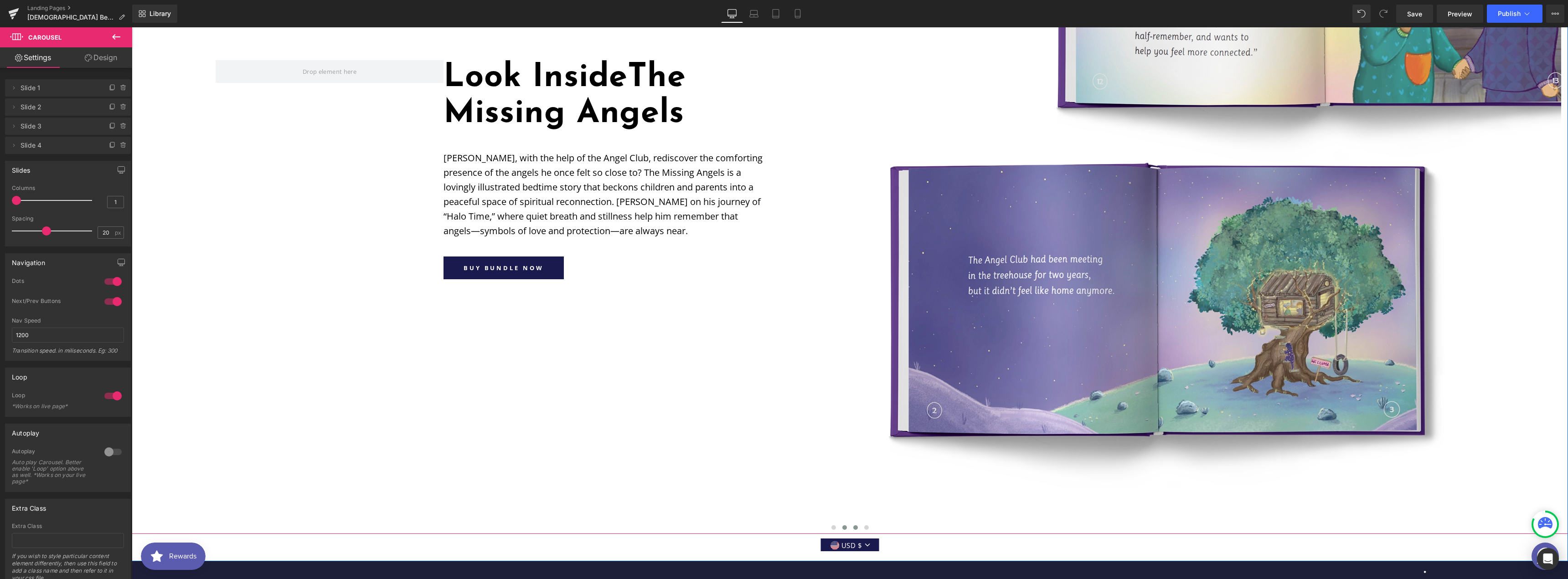
click at [853, 525] on span at bounding box center [855, 527] width 4 height 4
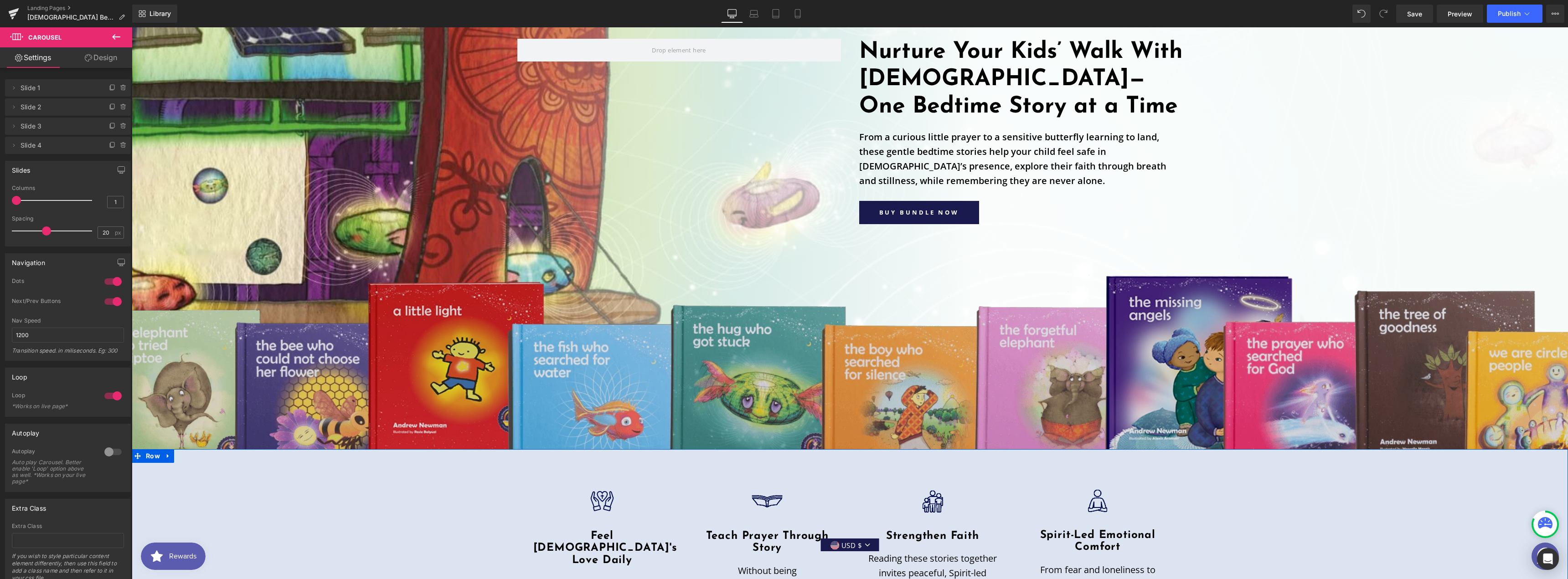
scroll to position [0, 0]
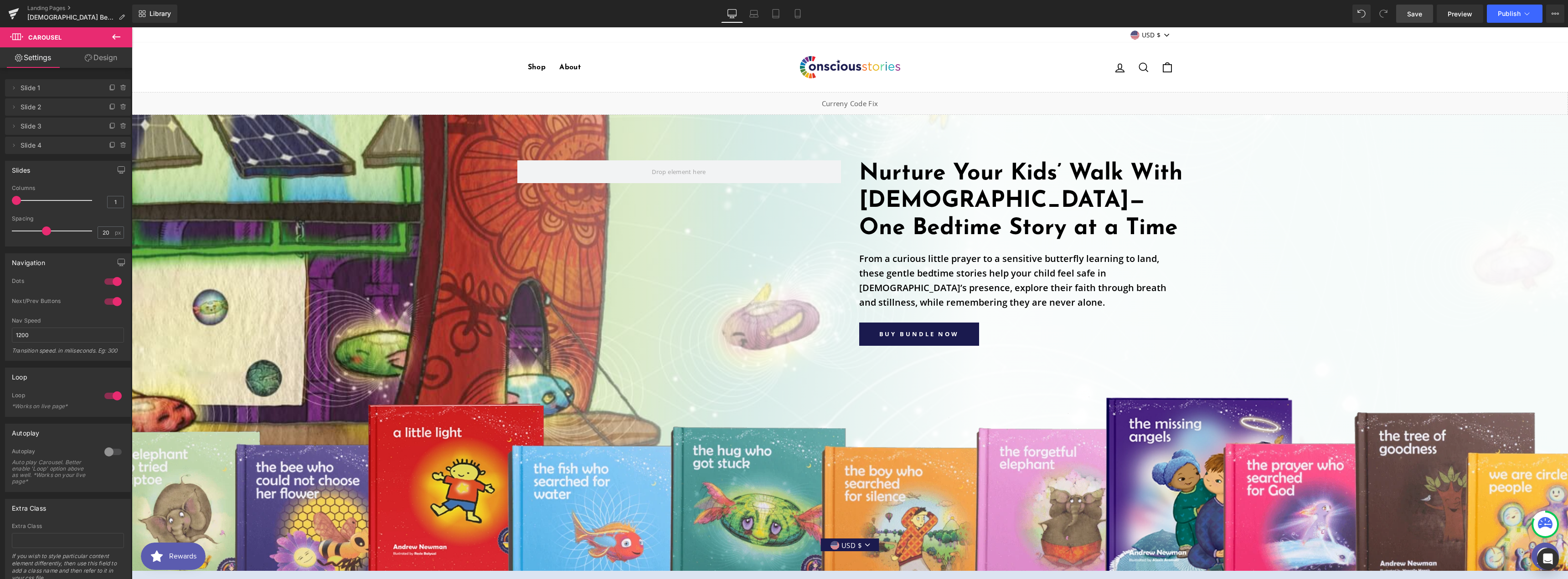
drag, startPoint x: 1419, startPoint y: 15, endPoint x: 816, endPoint y: 356, distance: 692.7
click at [1419, 15] on span "Save" at bounding box center [1415, 14] width 15 height 10
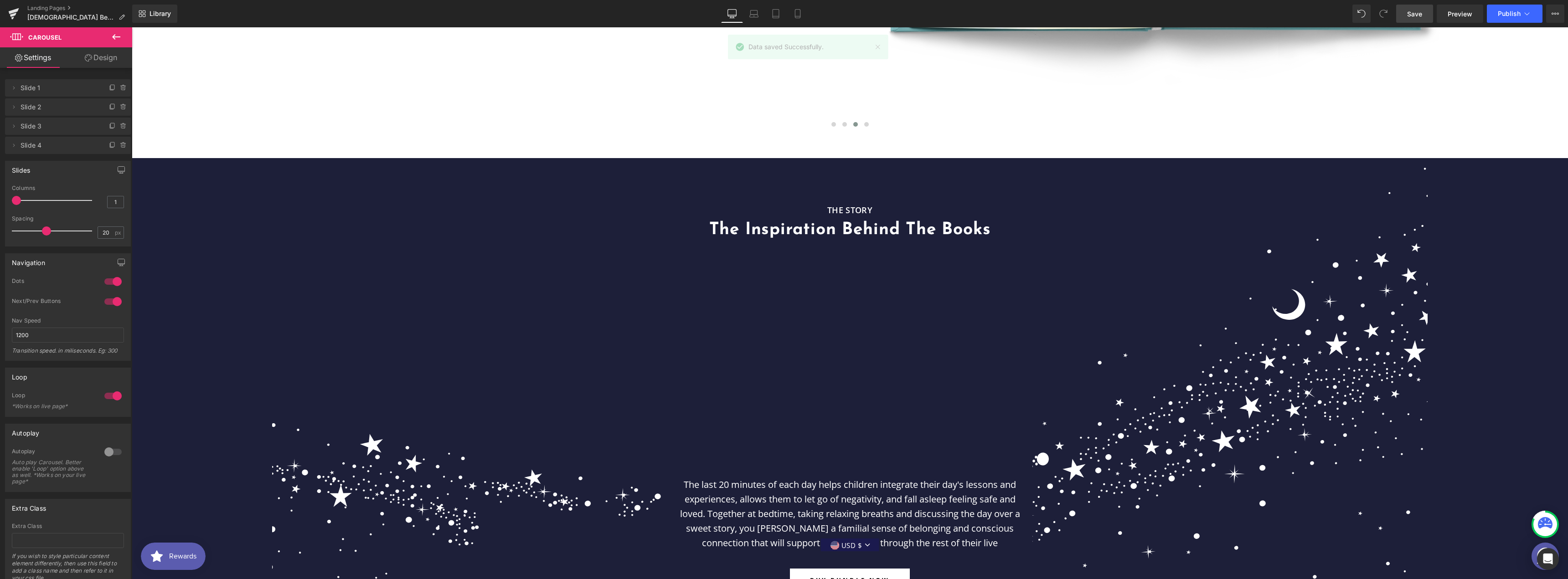
scroll to position [1700, 0]
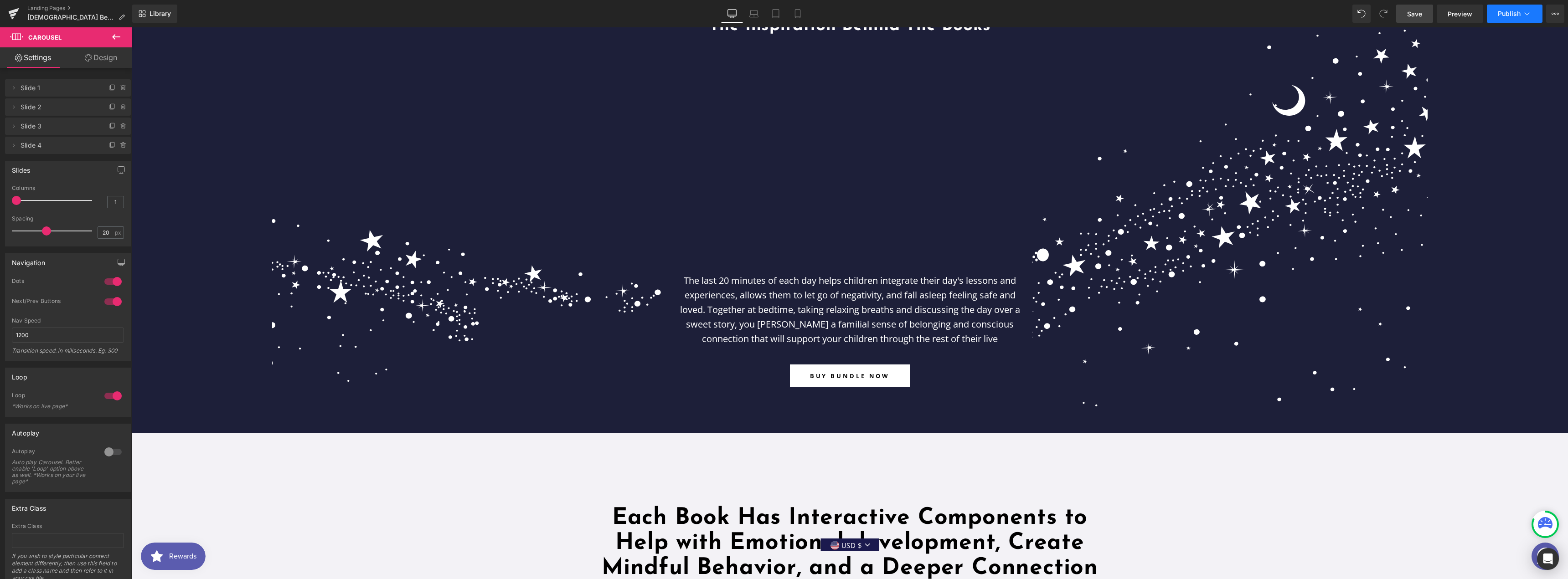
click at [1508, 18] on button "Publish" at bounding box center [1514, 13] width 55 height 18
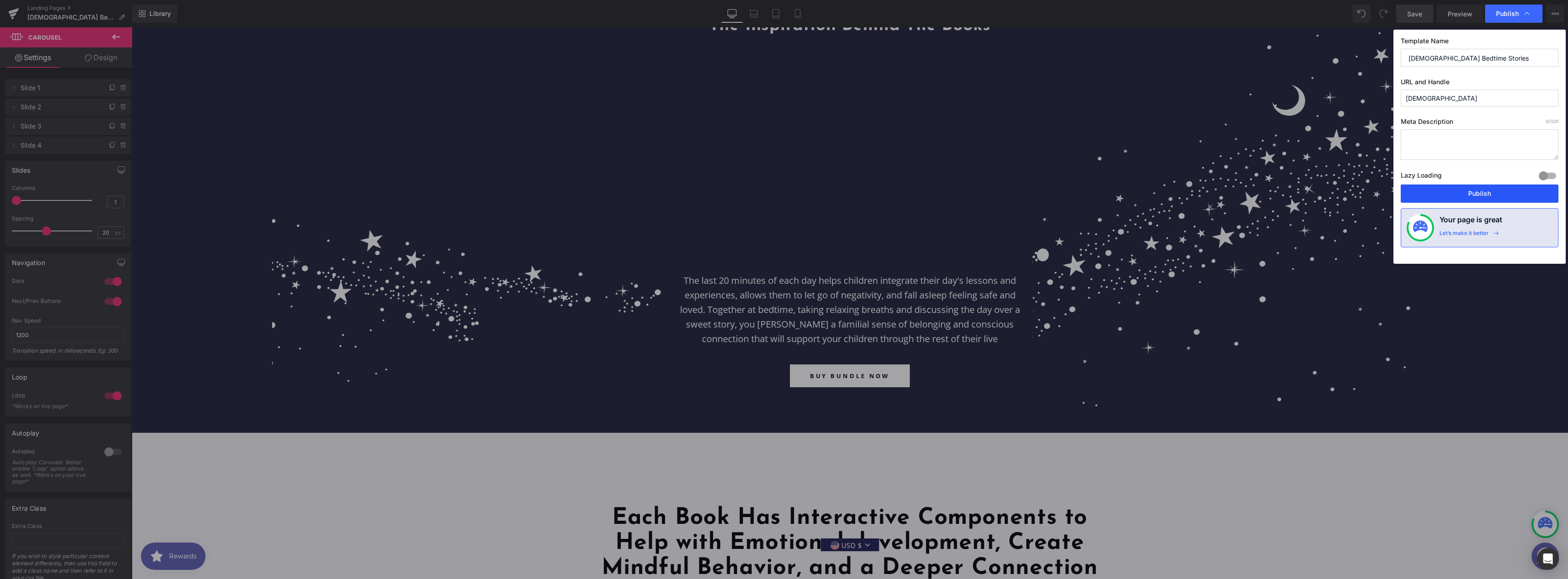
drag, startPoint x: 1457, startPoint y: 189, endPoint x: 898, endPoint y: 117, distance: 563.6
click at [1457, 189] on button "Publish" at bounding box center [1479, 193] width 158 height 18
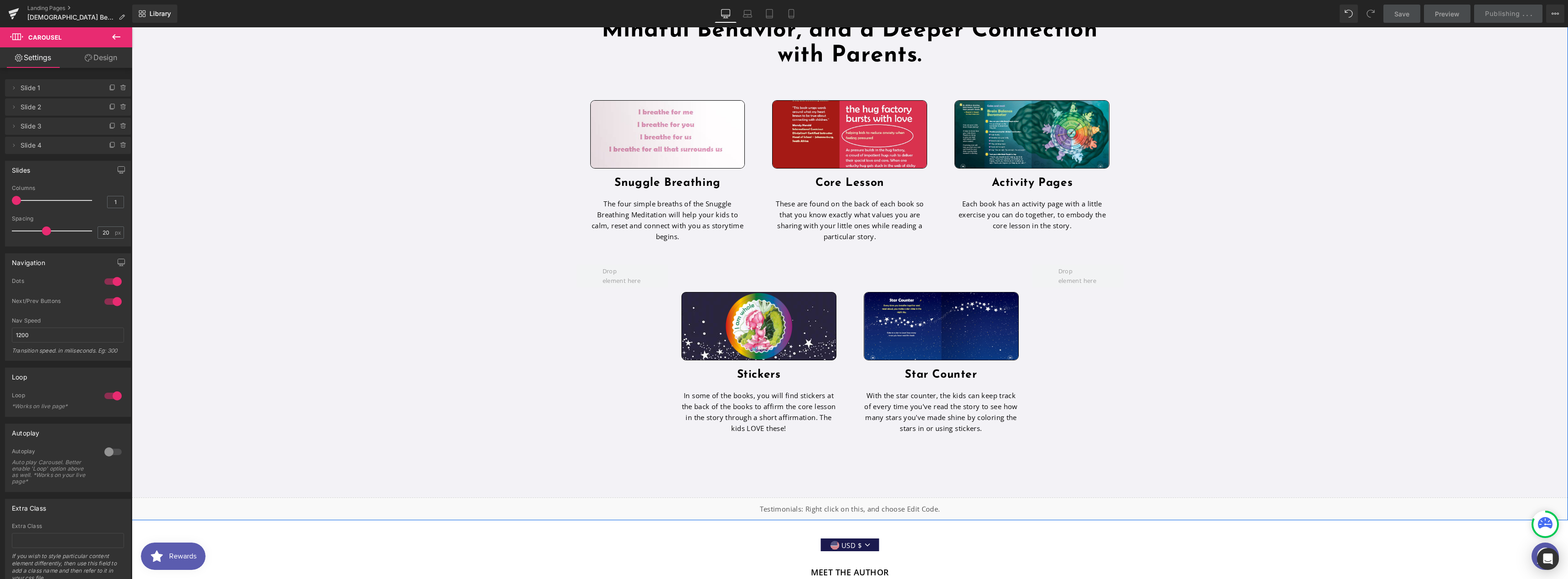
scroll to position [2307, 0]
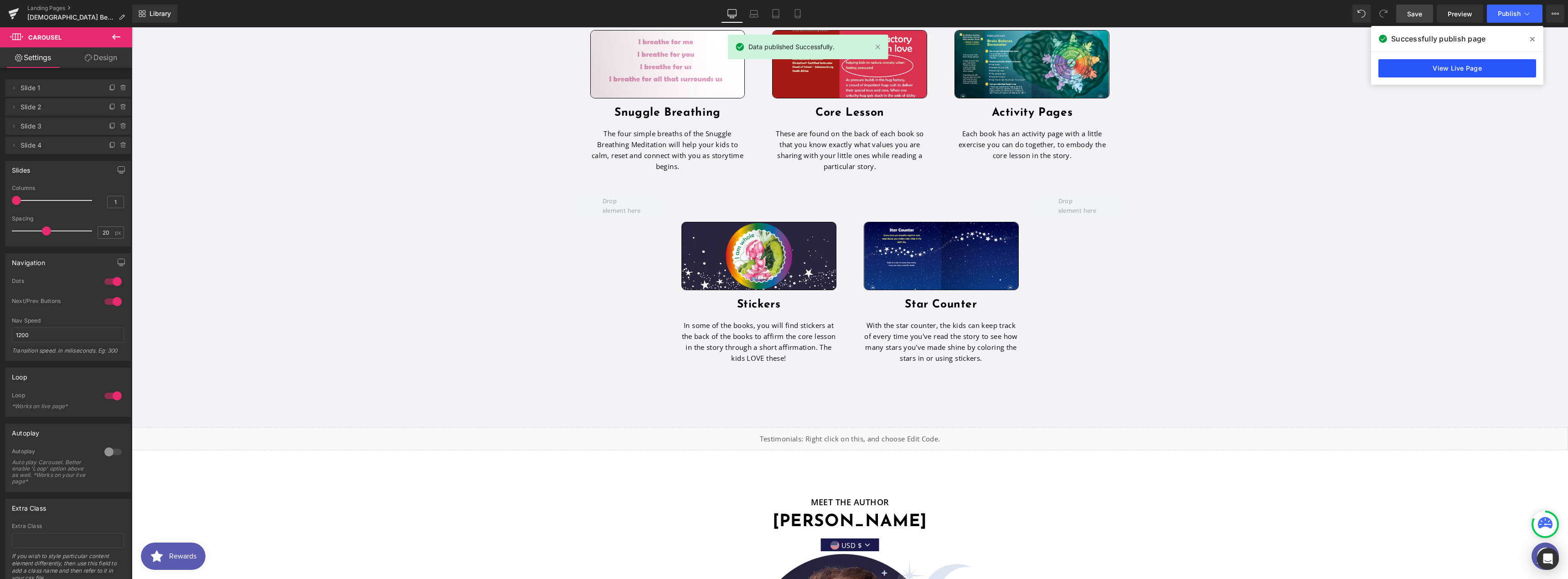
click at [1467, 61] on link "View Live Page" at bounding box center [1457, 68] width 158 height 18
